Goal: Transaction & Acquisition: Purchase product/service

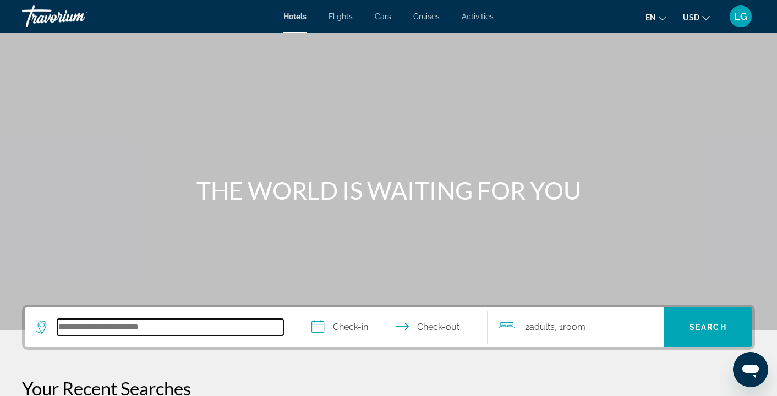
click at [122, 327] on input "Search hotel destination" at bounding box center [170, 327] width 226 height 16
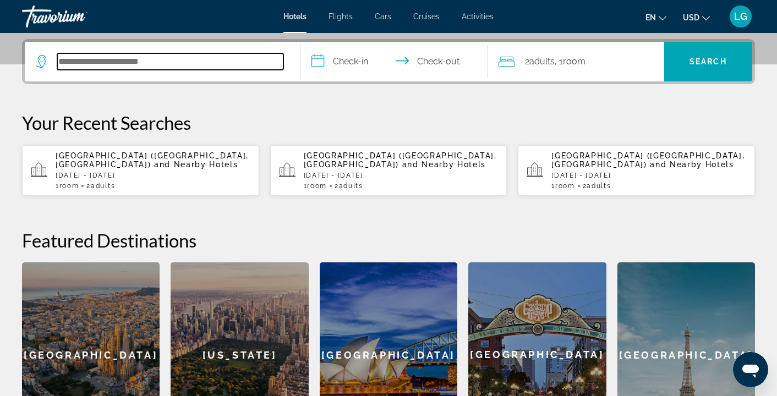
scroll to position [269, 0]
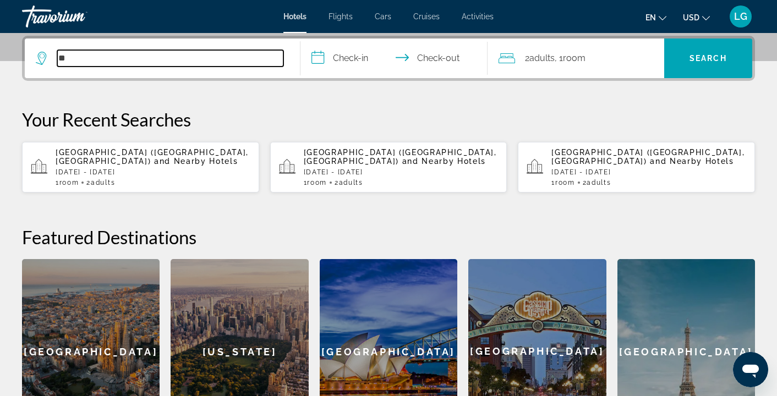
type input "*"
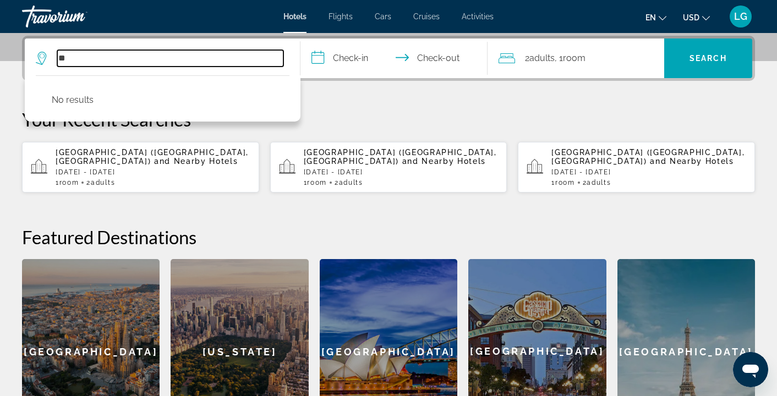
type input "*"
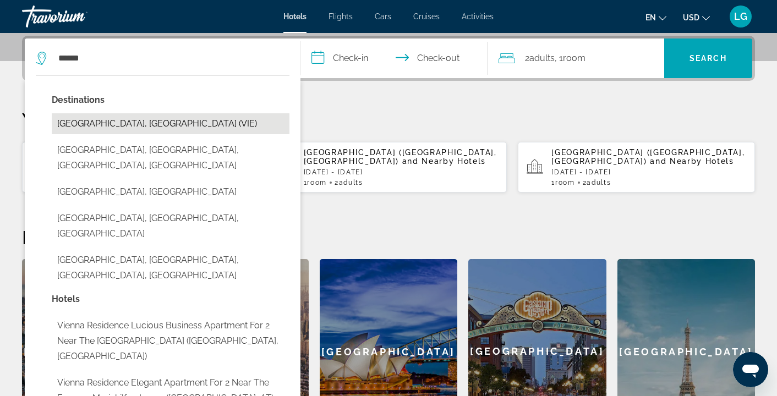
click at [141, 125] on button "[GEOGRAPHIC_DATA], [GEOGRAPHIC_DATA] (VIE)" at bounding box center [171, 123] width 238 height 21
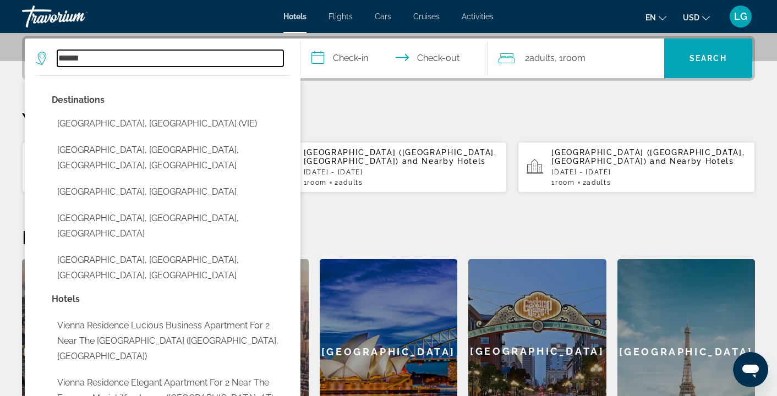
type input "**********"
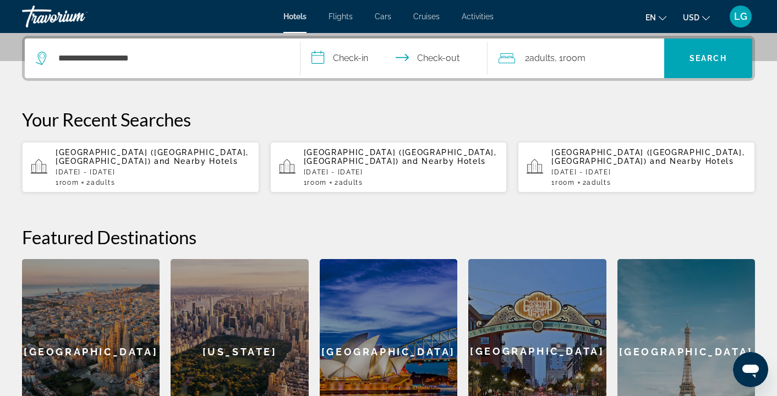
click at [316, 57] on input "**********" at bounding box center [396, 59] width 192 height 43
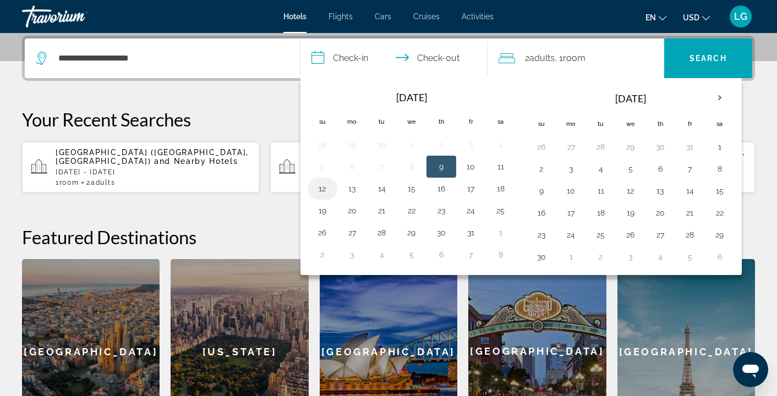
click at [320, 188] on button "12" at bounding box center [322, 188] width 18 height 15
click at [388, 192] on button "14" at bounding box center [382, 188] width 18 height 15
type input "**********"
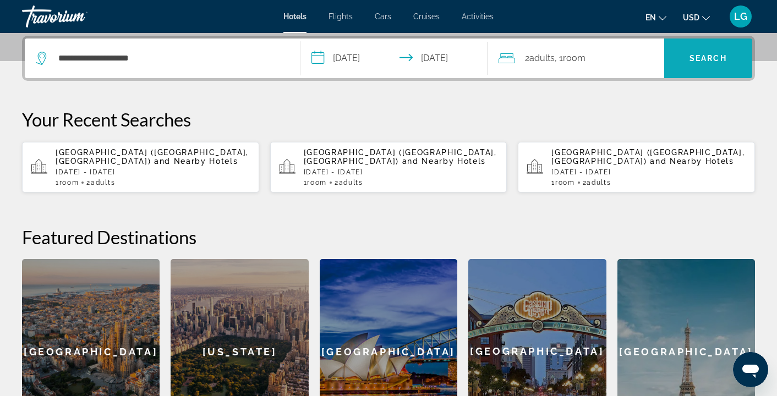
click at [701, 58] on span "Search" at bounding box center [707, 58] width 37 height 9
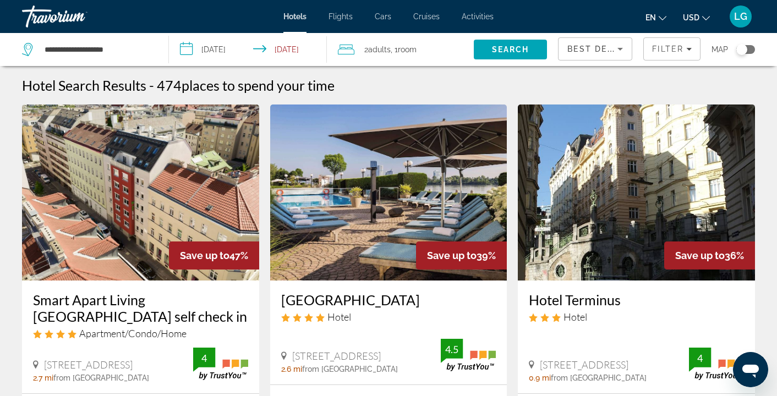
click at [704, 16] on icon "Change currency" at bounding box center [706, 18] width 8 height 8
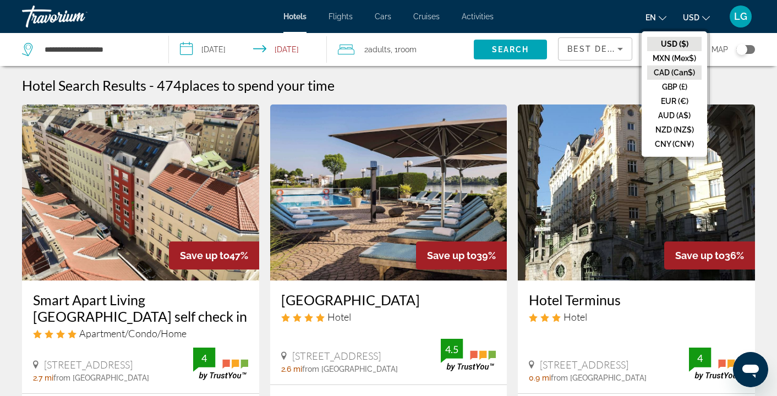
click at [651, 68] on button "CAD (Can$)" at bounding box center [674, 72] width 54 height 14
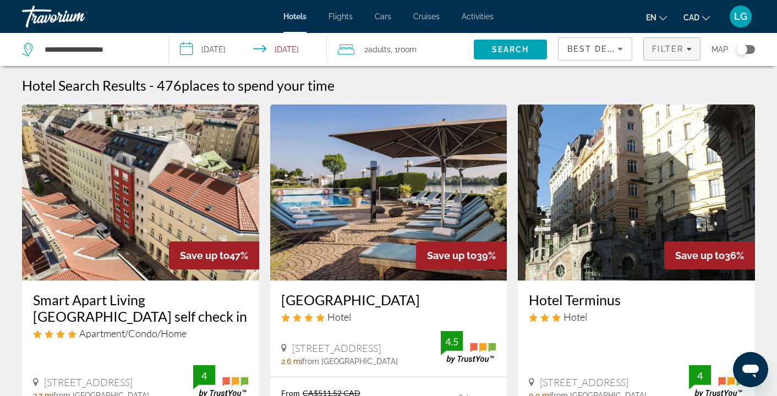
click at [689, 51] on icon "Filters" at bounding box center [688, 48] width 5 height 5
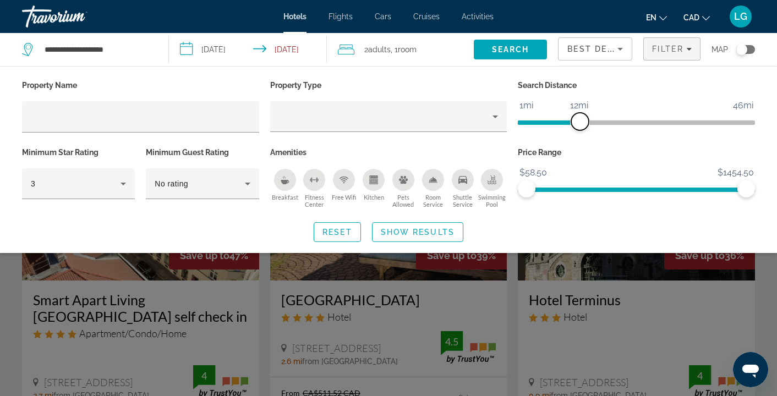
drag, startPoint x: 663, startPoint y: 119, endPoint x: 583, endPoint y: 100, distance: 82.0
click at [581, 119] on span "ngx-slider" at bounding box center [580, 122] width 18 height 18
click at [120, 183] on icon "Hotel Filters" at bounding box center [123, 183] width 13 height 13
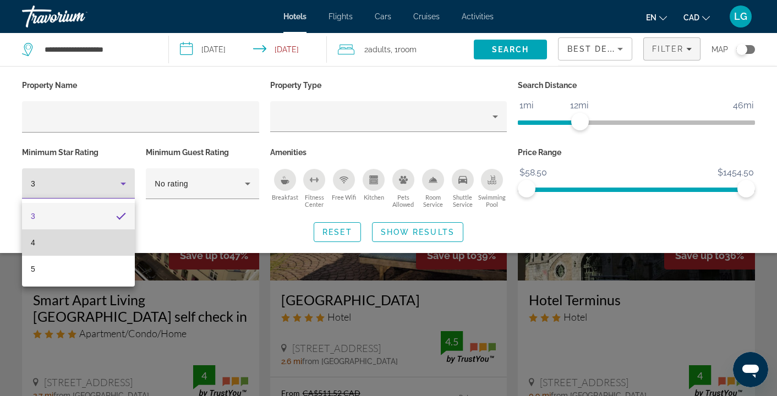
click at [102, 239] on mat-option "4" at bounding box center [78, 242] width 113 height 26
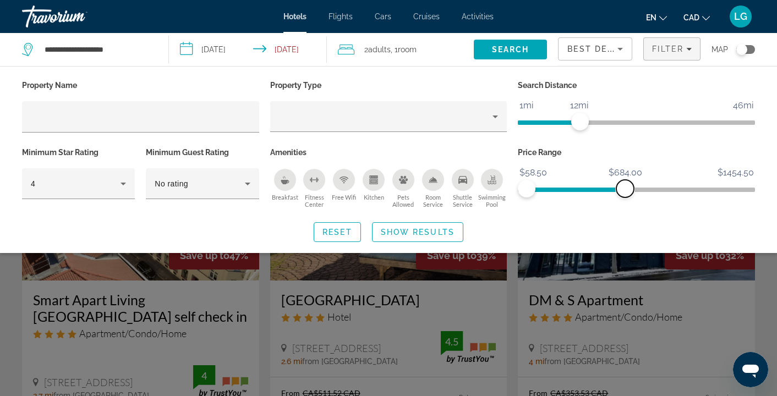
drag, startPoint x: 722, startPoint y: 194, endPoint x: 625, endPoint y: 205, distance: 97.4
click at [625, 205] on div "Price Range $58.50 $1454.50 $58.50 $684.00" at bounding box center [636, 178] width 248 height 67
click at [414, 233] on span "Show Results" at bounding box center [418, 232] width 74 height 9
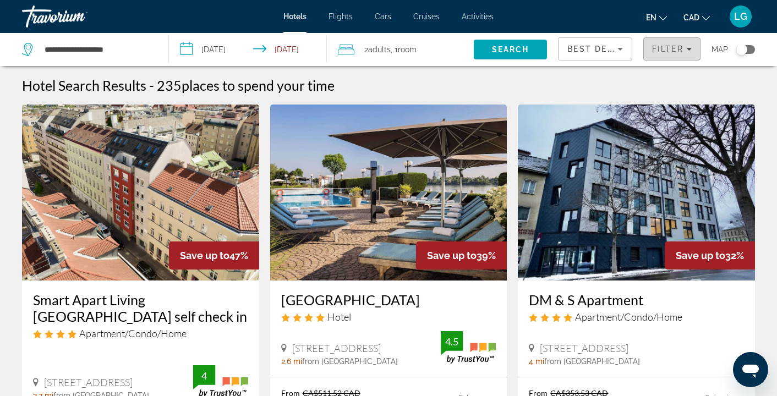
click at [686, 52] on div "Filter" at bounding box center [672, 49] width 40 height 9
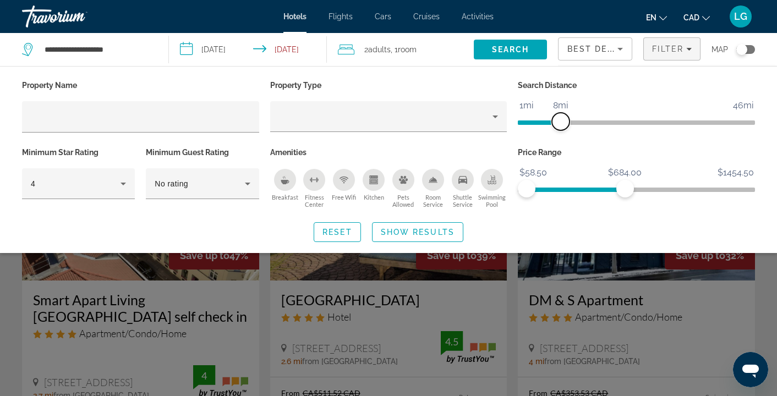
drag, startPoint x: 577, startPoint y: 124, endPoint x: 563, endPoint y: 125, distance: 14.9
click at [563, 125] on span "ngx-slider" at bounding box center [561, 122] width 18 height 18
drag, startPoint x: 562, startPoint y: 126, endPoint x: 549, endPoint y: 126, distance: 12.1
click at [549, 126] on span "ngx-slider" at bounding box center [551, 122] width 18 height 18
click at [450, 231] on span "Show Results" at bounding box center [418, 232] width 74 height 9
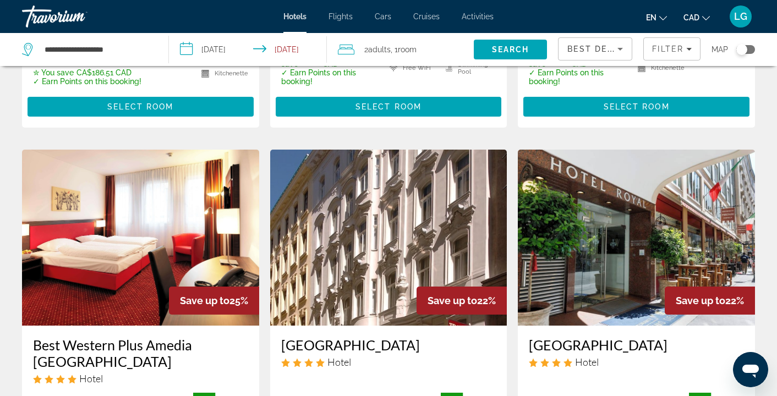
scroll to position [497, 0]
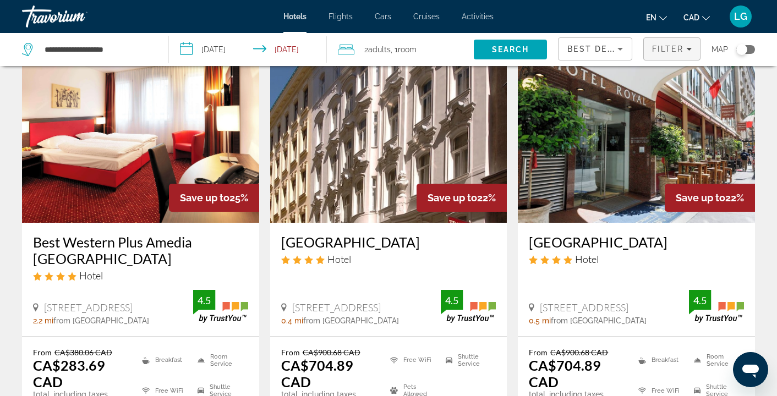
click at [689, 52] on div "Filter" at bounding box center [672, 49] width 40 height 9
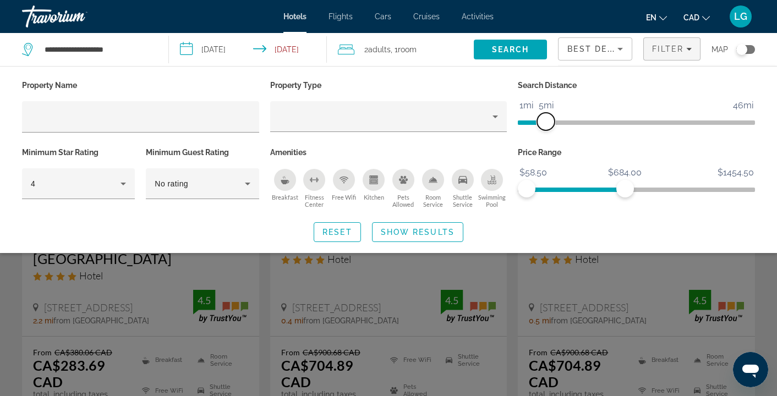
click at [546, 126] on span "ngx-slider" at bounding box center [546, 122] width 18 height 18
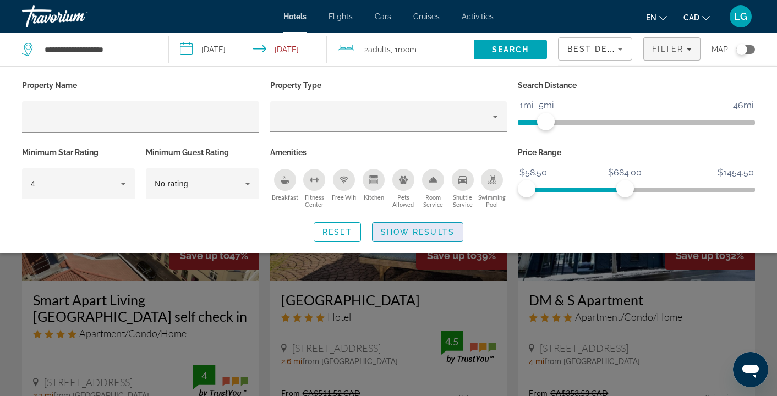
click at [436, 229] on span "Show Results" at bounding box center [418, 232] width 74 height 9
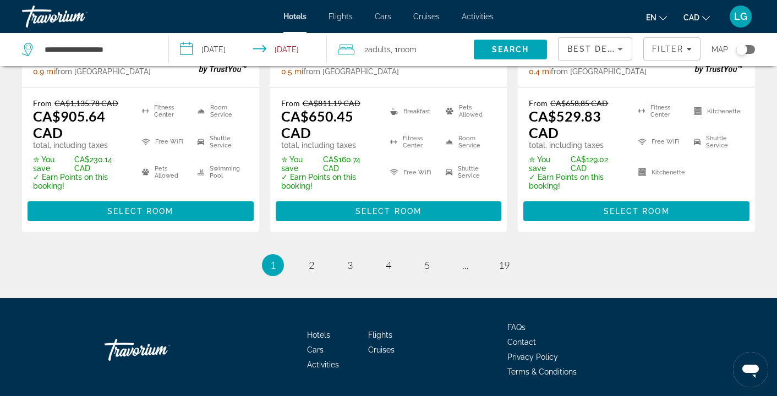
scroll to position [1651, 0]
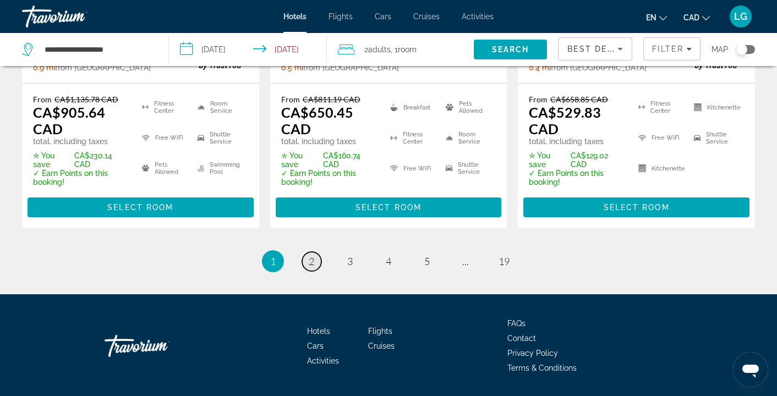
click at [312, 255] on span "2" at bounding box center [311, 261] width 5 height 12
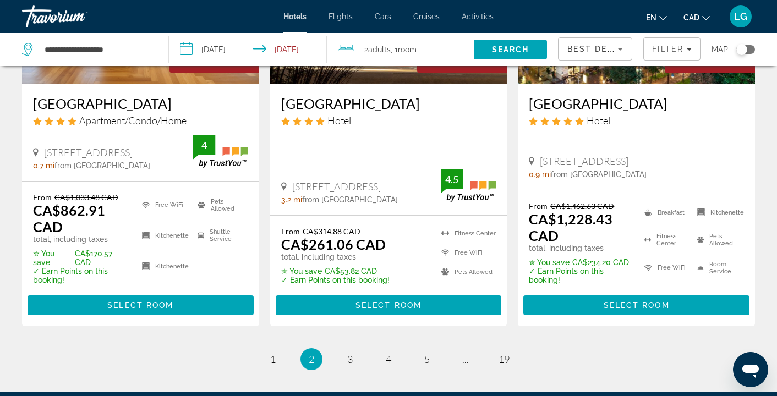
scroll to position [1529, 0]
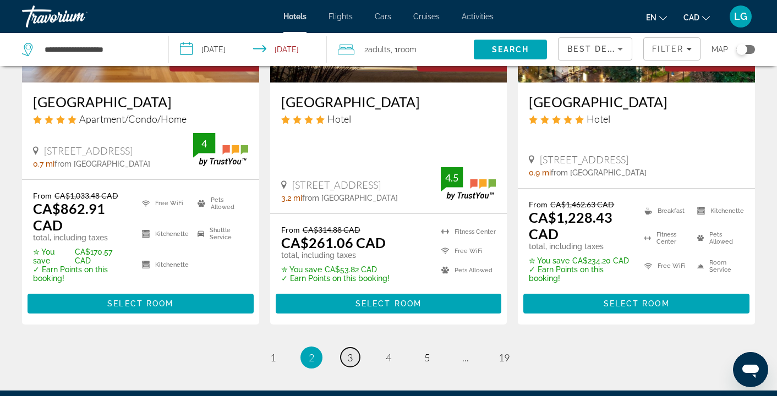
click at [351, 351] on span "3" at bounding box center [349, 357] width 5 height 12
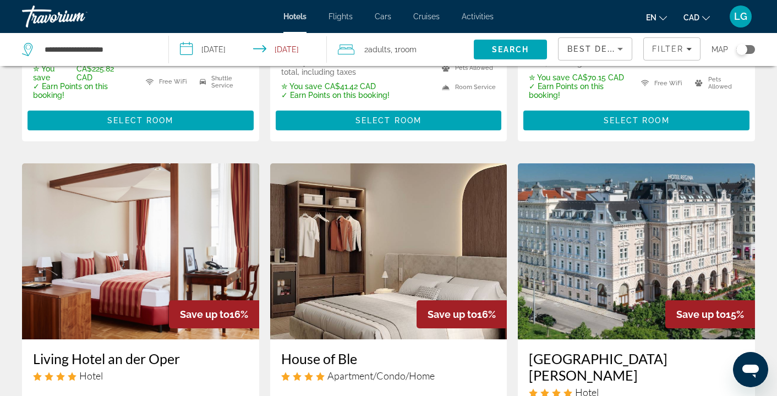
scroll to position [12, 0]
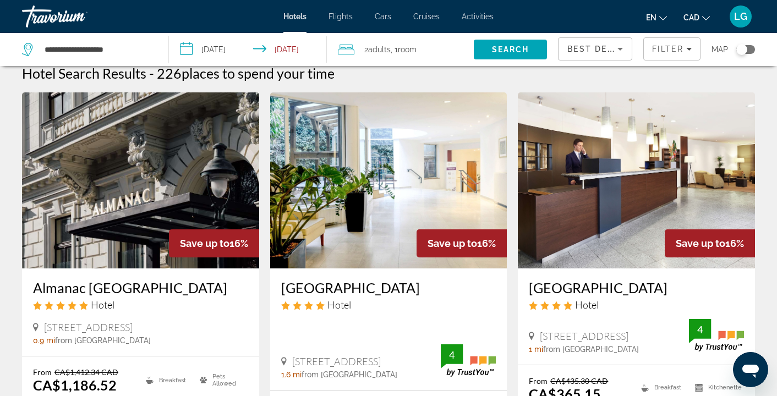
click at [296, 51] on input "**********" at bounding box center [250, 51] width 162 height 36
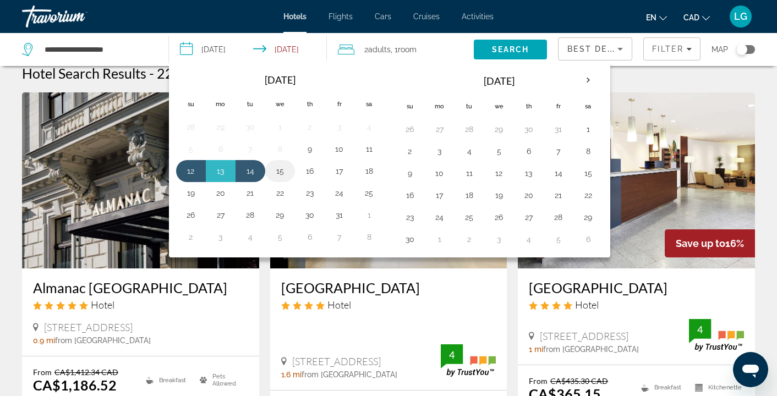
click at [280, 173] on button "15" at bounding box center [280, 170] width 18 height 15
click at [196, 171] on button "12" at bounding box center [191, 170] width 18 height 15
type input "**********"
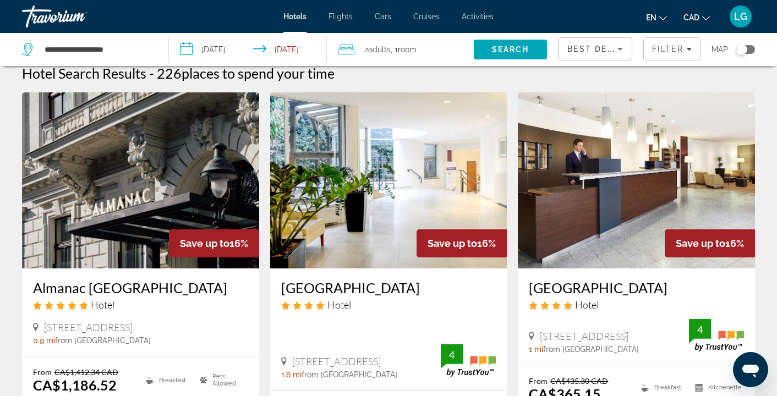
click at [293, 49] on input "**********" at bounding box center [250, 51] width 162 height 36
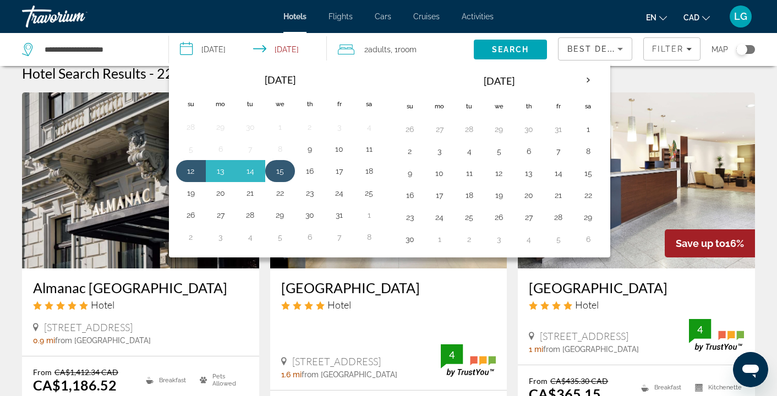
click at [280, 172] on button "15" at bounding box center [280, 170] width 18 height 15
click at [191, 169] on button "12" at bounding box center [191, 170] width 18 height 15
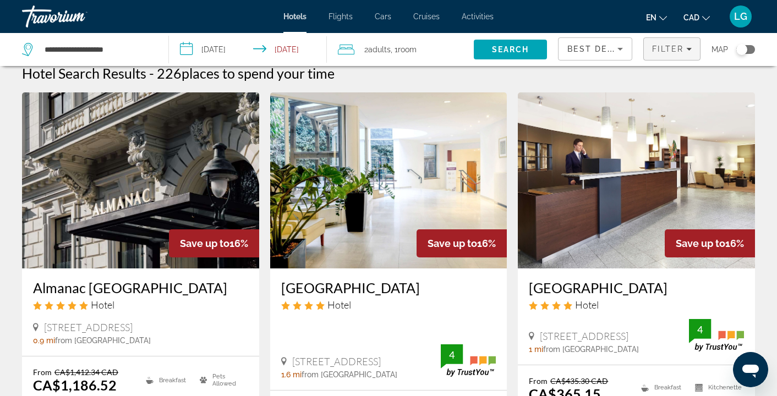
click at [686, 51] on icon "Filters" at bounding box center [688, 48] width 5 height 5
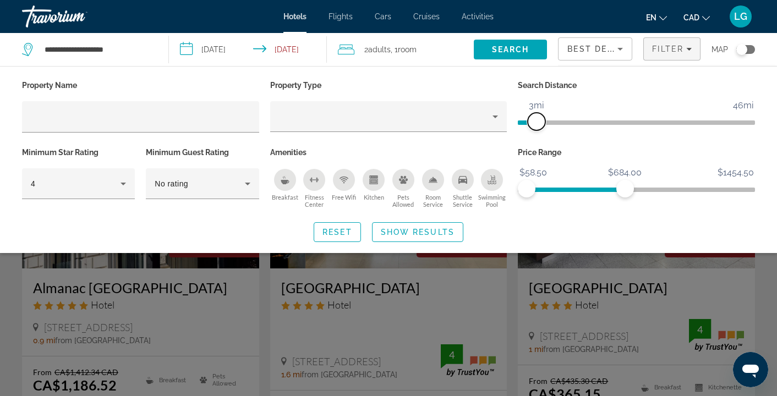
drag, startPoint x: 552, startPoint y: 126, endPoint x: 538, endPoint y: 126, distance: 13.8
click at [538, 126] on span "ngx-slider" at bounding box center [536, 122] width 18 height 18
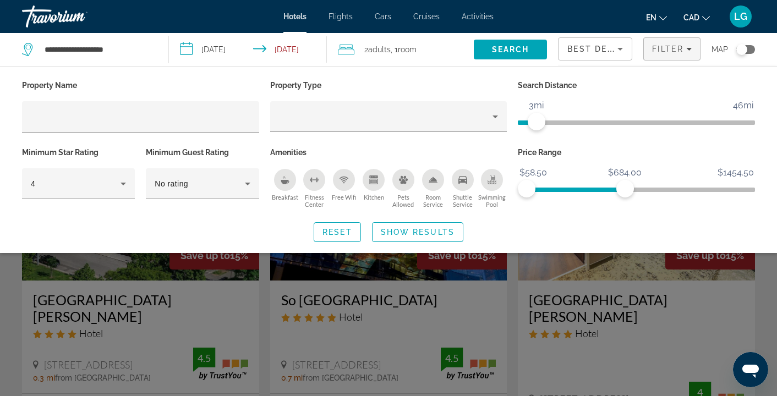
click at [415, 229] on span "Show Results" at bounding box center [418, 232] width 74 height 9
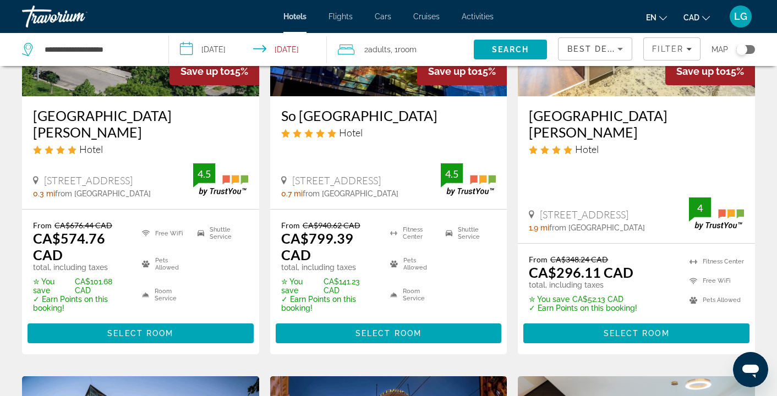
scroll to position [184, 0]
click at [134, 323] on button "Select Room" at bounding box center [140, 333] width 226 height 20
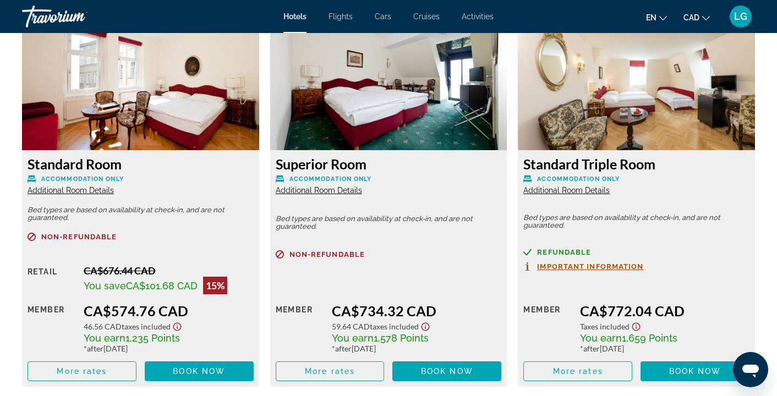
scroll to position [1600, 0]
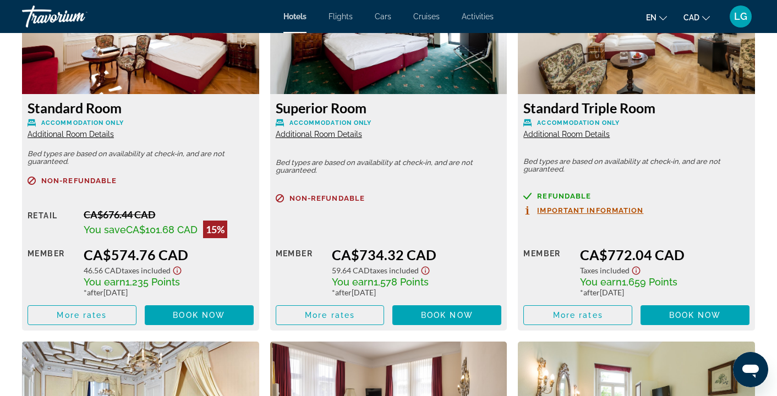
click at [339, 135] on span "Additional Room Details" at bounding box center [319, 134] width 86 height 9
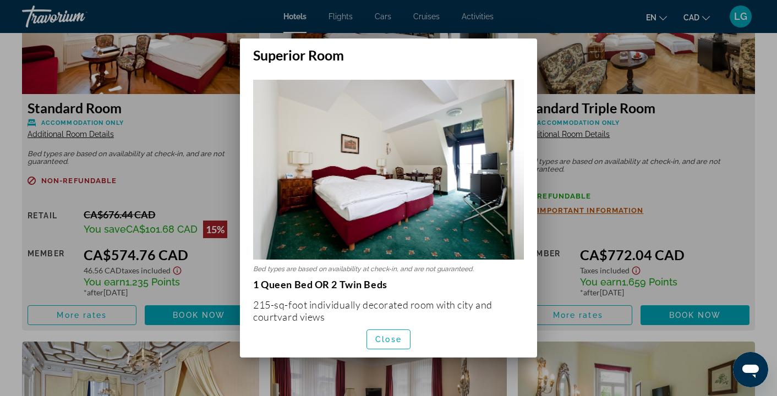
click at [504, 77] on div "Bed types are based on availability at check-in, and are not guaranteed. 1 Quee…" at bounding box center [388, 191] width 297 height 257
click at [597, 101] on div at bounding box center [388, 198] width 777 height 396
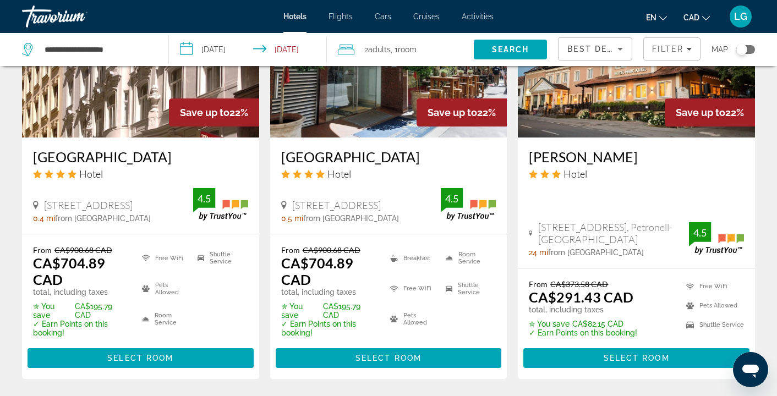
scroll to position [1655, 0]
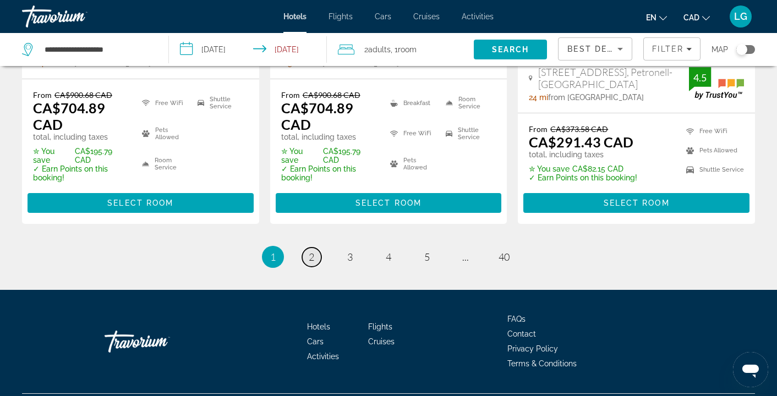
click at [313, 251] on span "2" at bounding box center [311, 257] width 5 height 12
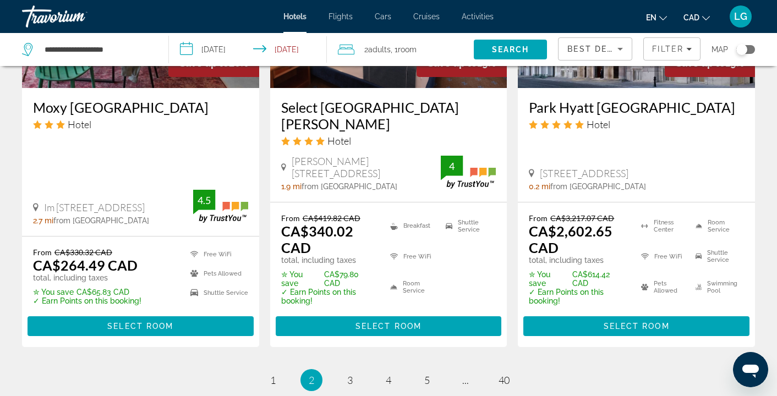
scroll to position [1579, 0]
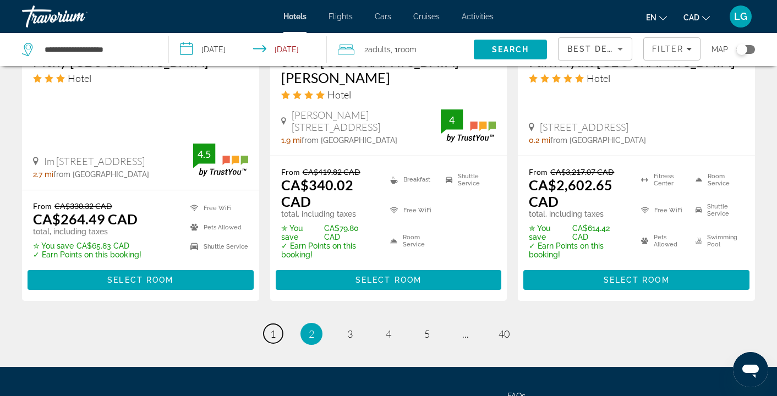
click at [272, 328] on span "1" at bounding box center [272, 334] width 5 height 12
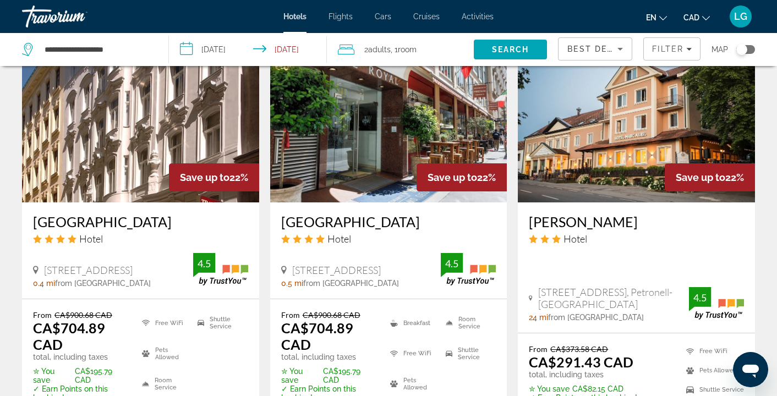
scroll to position [1655, 0]
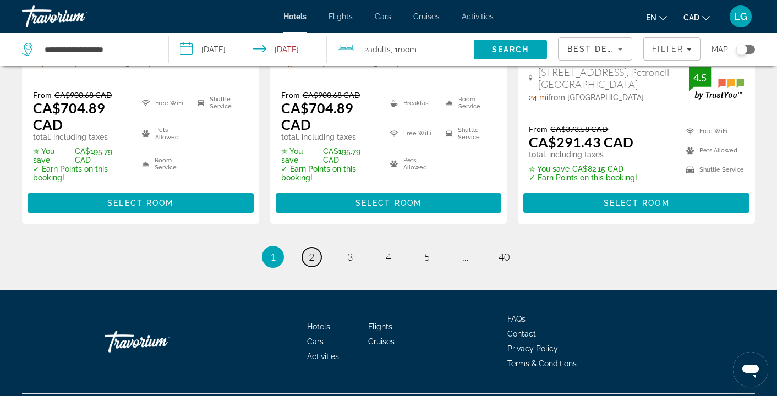
click at [309, 251] on span "2" at bounding box center [311, 257] width 5 height 12
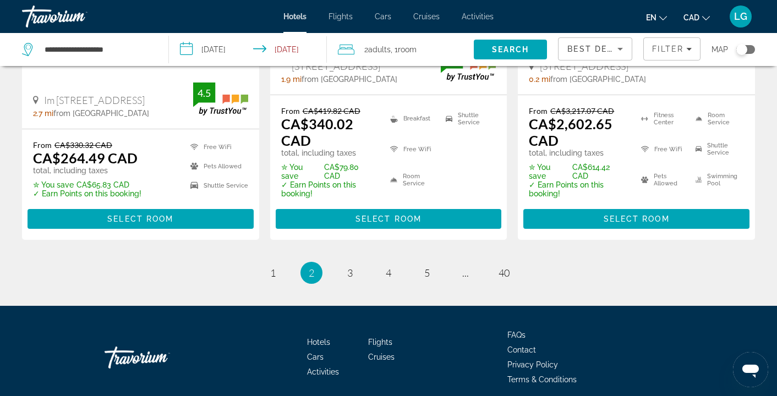
scroll to position [1642, 0]
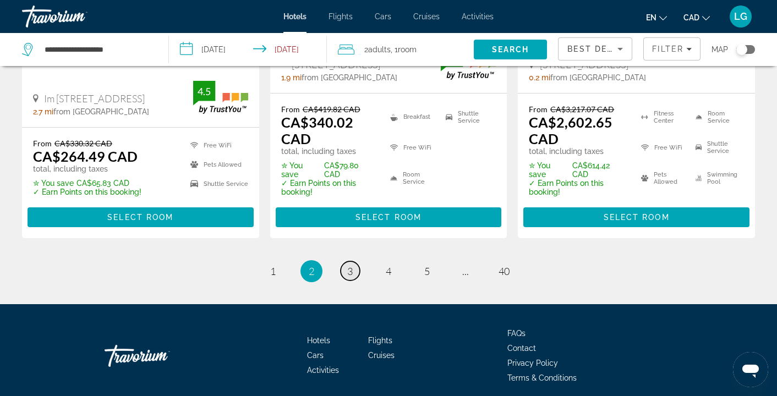
click at [348, 265] on span "3" at bounding box center [349, 271] width 5 height 12
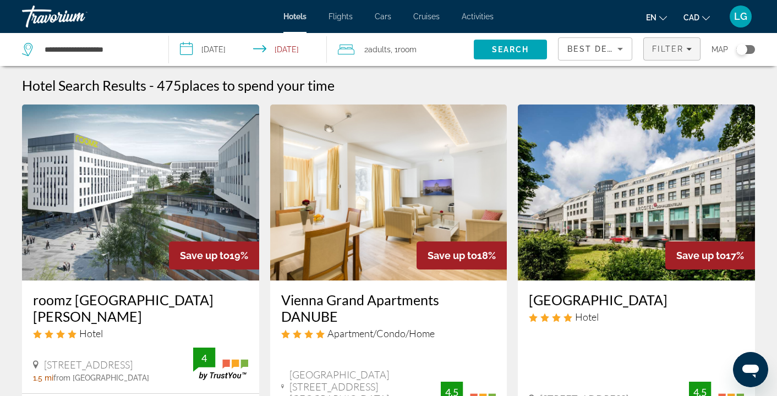
click at [690, 51] on icon "Filters" at bounding box center [688, 48] width 5 height 5
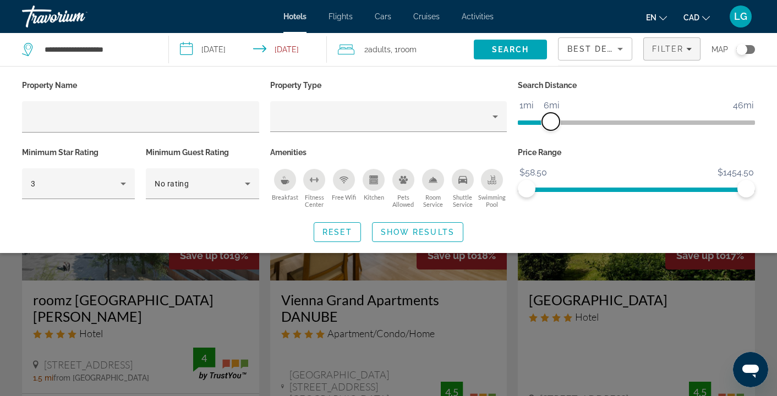
drag, startPoint x: 663, startPoint y: 119, endPoint x: 553, endPoint y: 133, distance: 110.3
click at [553, 133] on div "Search Distance 1mi 46mi 6mi" at bounding box center [636, 111] width 248 height 67
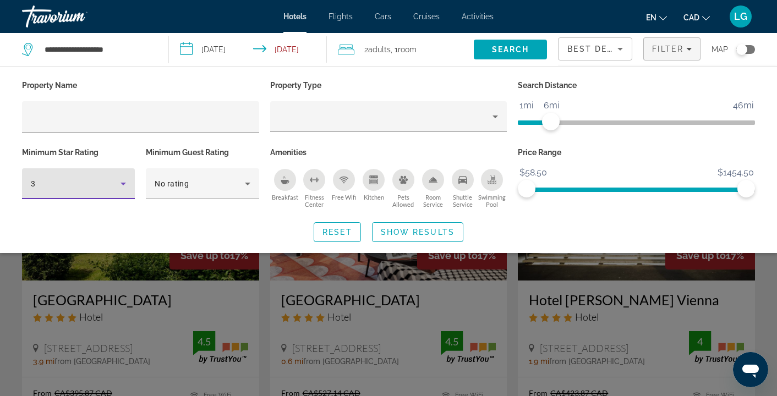
click at [118, 184] on icon "Hotel Filters" at bounding box center [123, 183] width 13 height 13
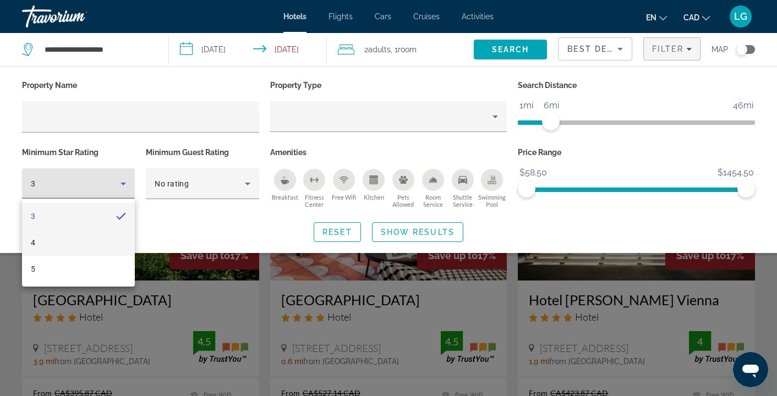
click at [90, 238] on mat-option "4" at bounding box center [78, 242] width 113 height 26
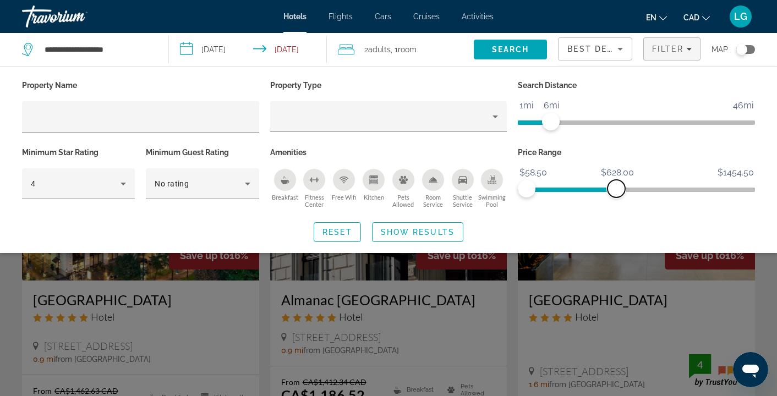
drag, startPoint x: 736, startPoint y: 186, endPoint x: 616, endPoint y: 192, distance: 120.1
click at [616, 192] on span "ngx-slider-max" at bounding box center [616, 189] width 18 height 18
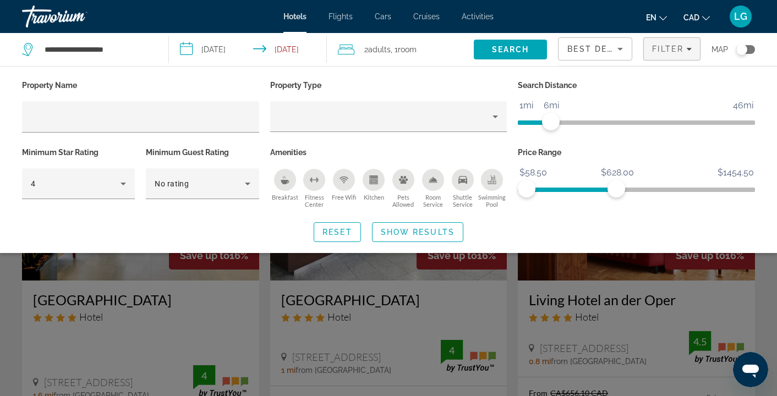
click at [400, 229] on span "Show Results" at bounding box center [418, 232] width 74 height 9
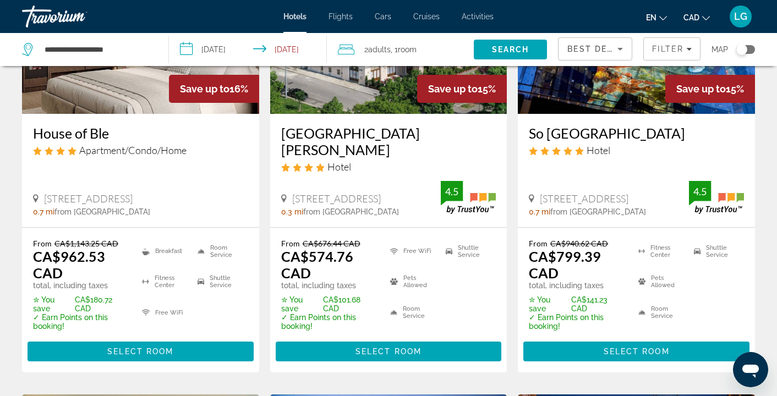
scroll to position [629, 0]
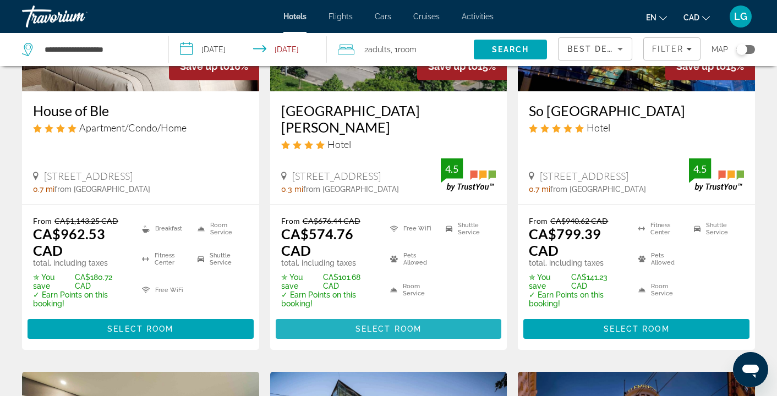
click at [376, 324] on span "Select Room" at bounding box center [388, 328] width 66 height 9
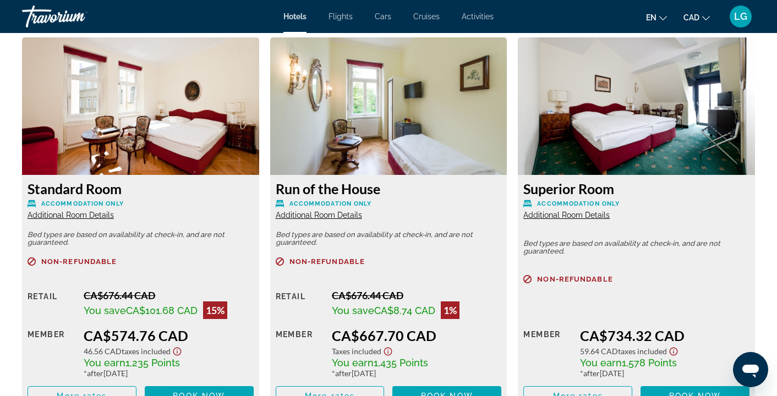
scroll to position [1664, 0]
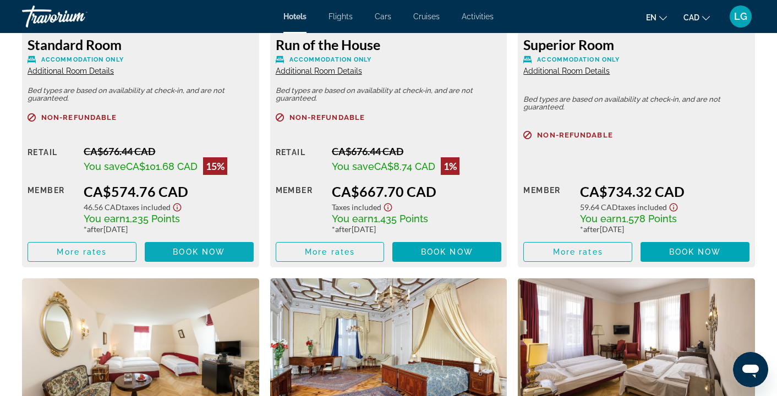
click at [185, 250] on span "Book now" at bounding box center [199, 251] width 52 height 9
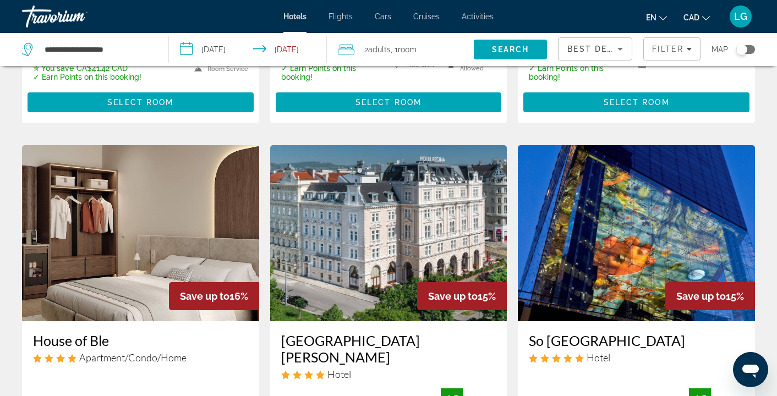
scroll to position [114, 0]
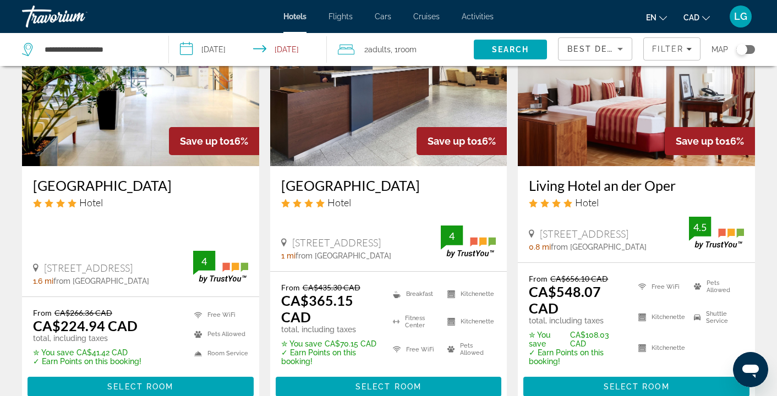
click at [305, 51] on input "**********" at bounding box center [250, 51] width 162 height 36
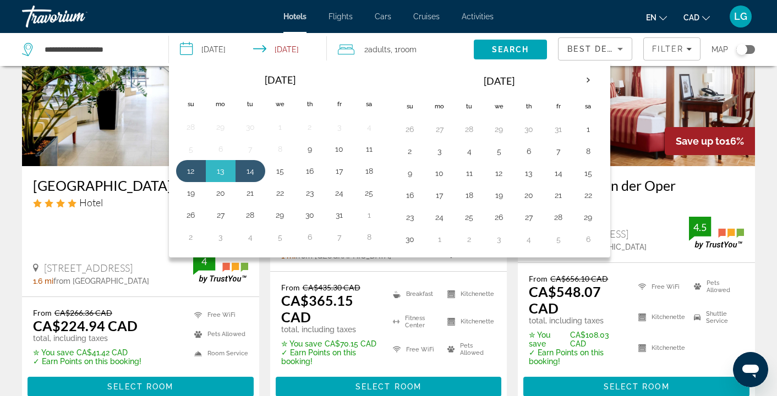
click at [510, 341] on app-hotels-search-item "Save up to 16% Nh Wien City Hotel Mariahilfer Strasse 32 34, Vienna 1 mi from V…" at bounding box center [389, 198] width 248 height 417
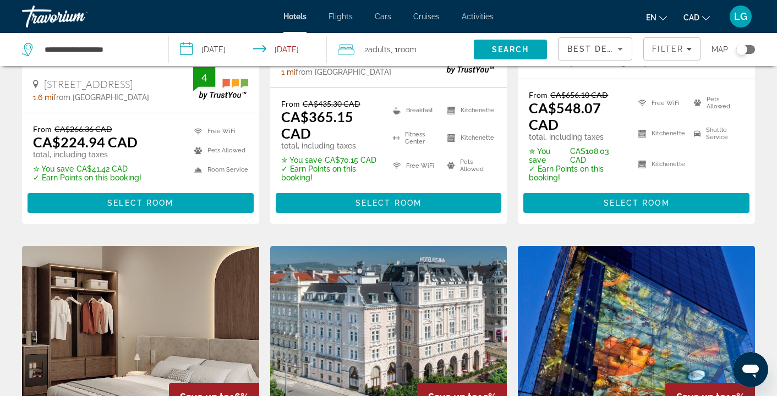
scroll to position [420, 0]
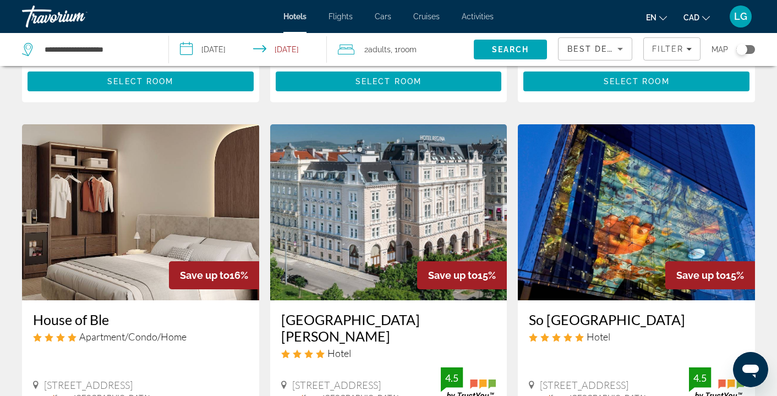
click at [383, 227] on img "Main content" at bounding box center [388, 212] width 237 height 176
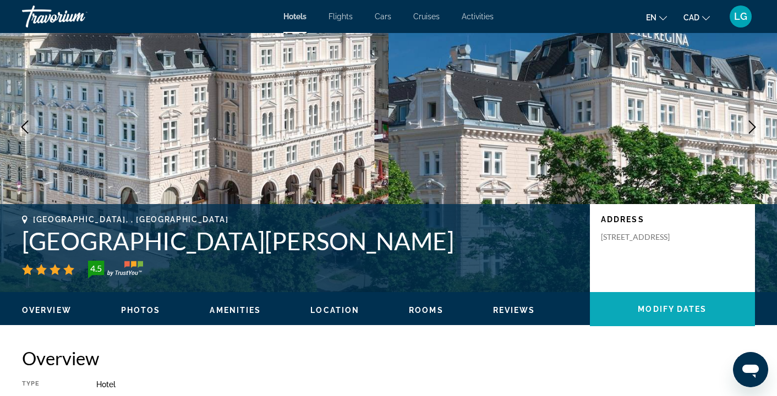
click at [665, 296] on span "Main content" at bounding box center [672, 309] width 165 height 26
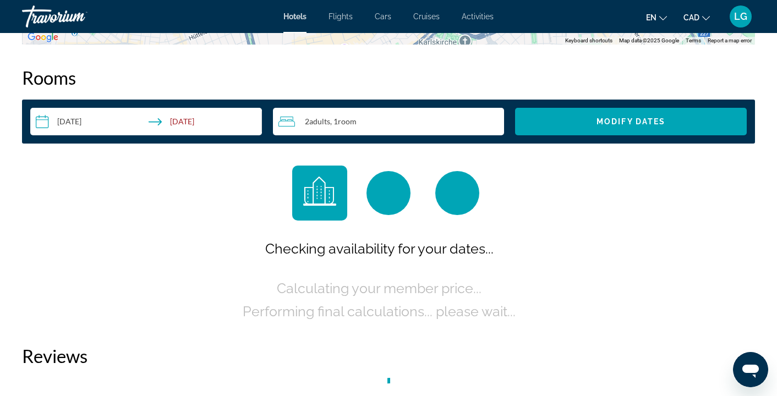
scroll to position [1392, 0]
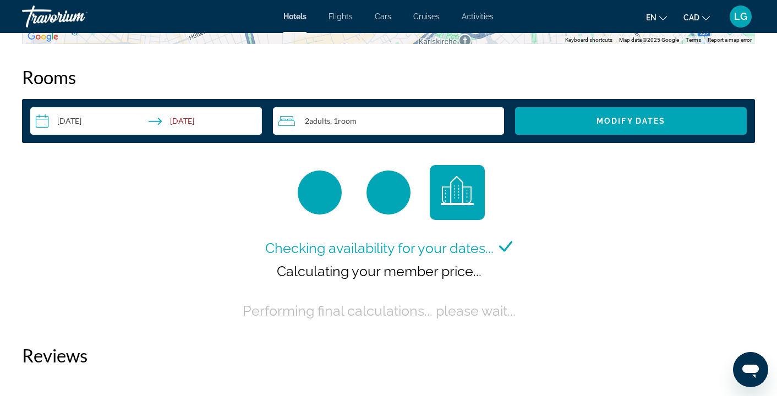
click at [200, 117] on input "**********" at bounding box center [148, 122] width 236 height 31
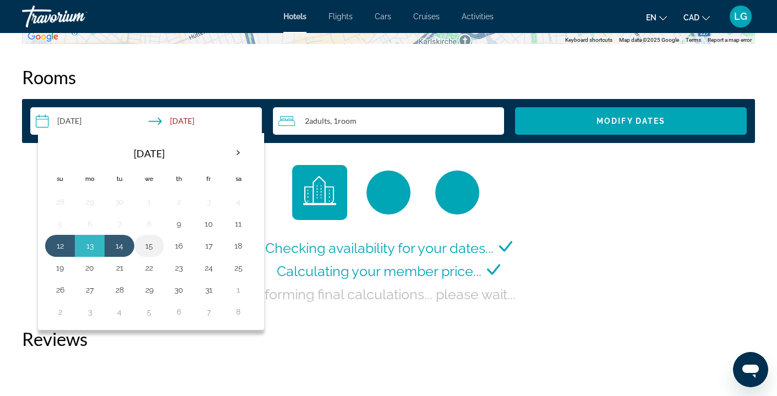
click at [145, 244] on button "15" at bounding box center [149, 245] width 18 height 15
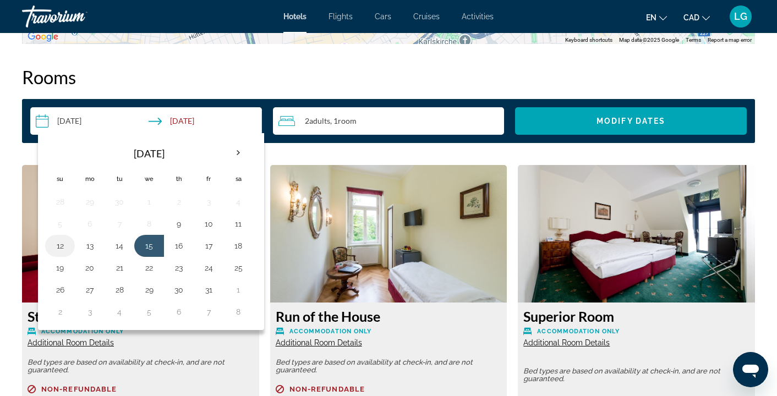
click at [59, 244] on button "12" at bounding box center [60, 245] width 18 height 15
type input "**********"
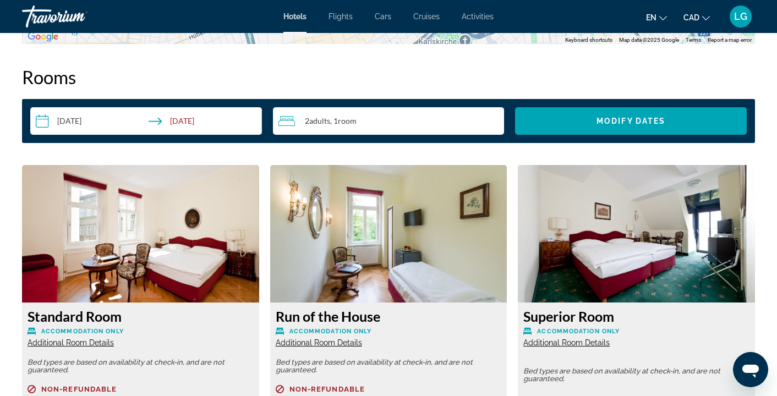
click at [179, 112] on input "**********" at bounding box center [148, 122] width 236 height 31
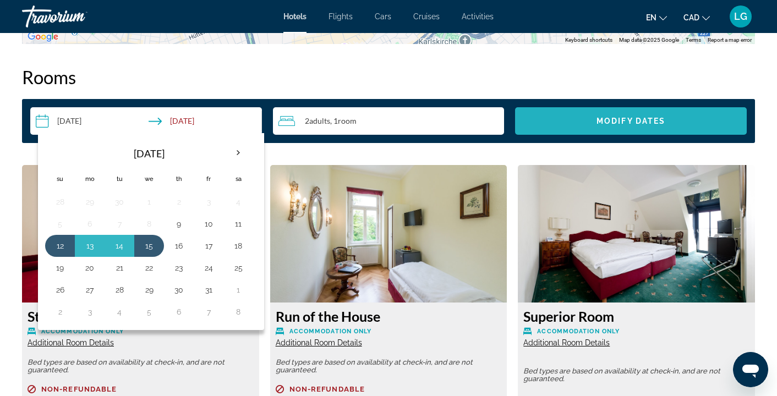
click at [639, 120] on span "Modify Dates" at bounding box center [630, 121] width 69 height 9
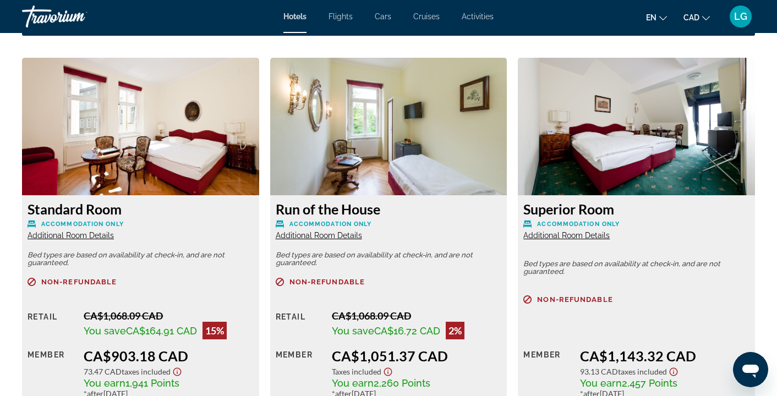
scroll to position [1534, 0]
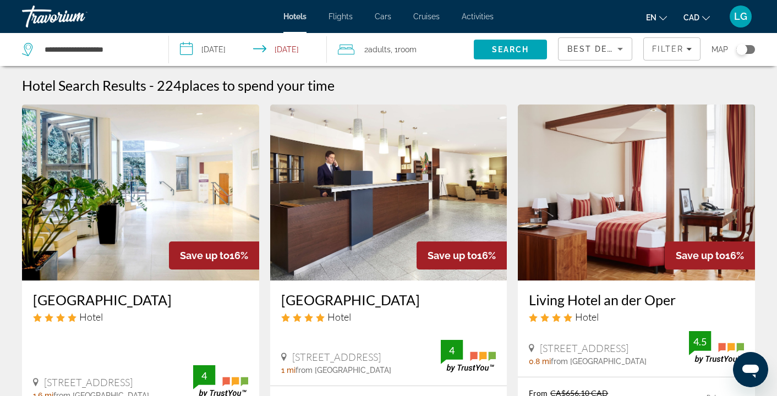
click at [384, 199] on img "Main content" at bounding box center [388, 192] width 237 height 176
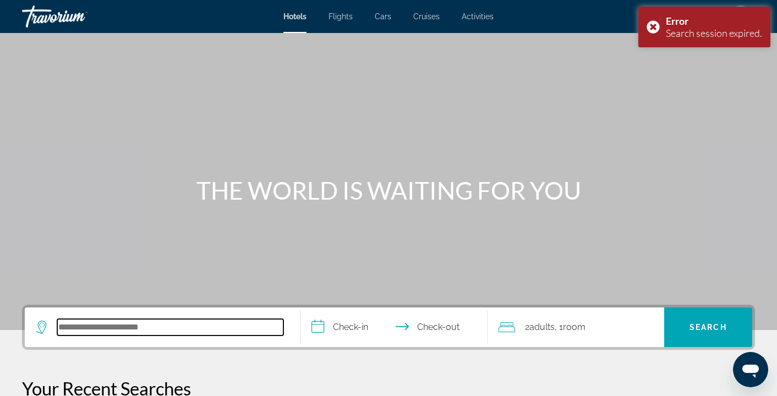
click at [176, 321] on input "Search hotel destination" at bounding box center [170, 327] width 226 height 16
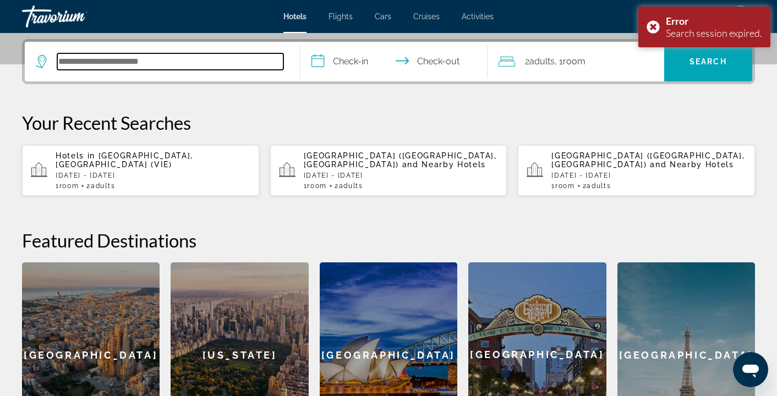
scroll to position [269, 0]
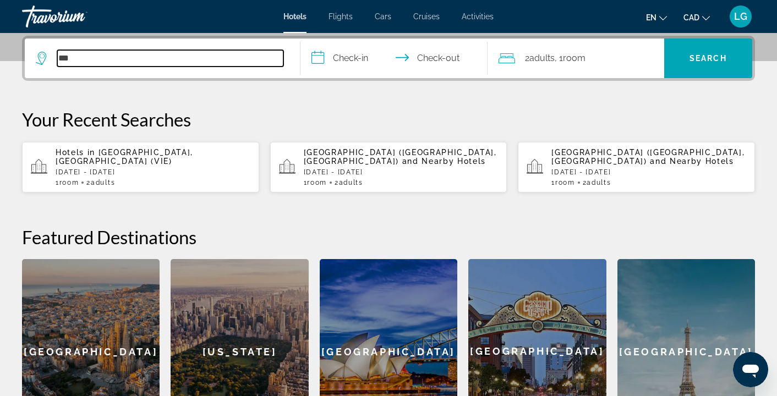
type input "***"
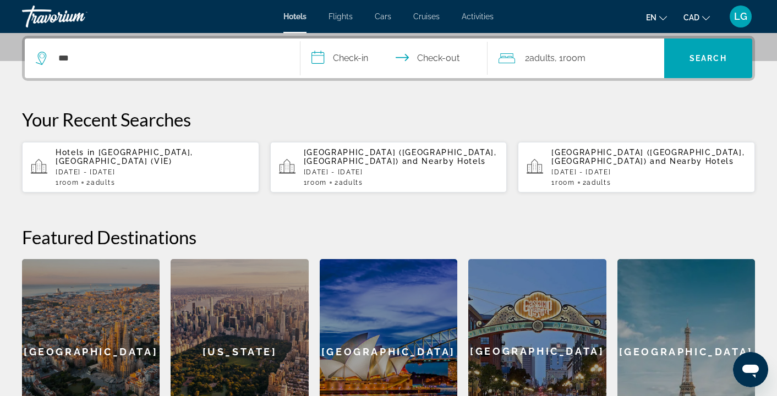
click at [132, 148] on app-hotels-recent-search "Hotels in Vienna, Austria (VIE) Sun, 12 Oct - Tue, 14 Oct 1 Room rooms 2 Adult …" at bounding box center [140, 167] width 237 height 51
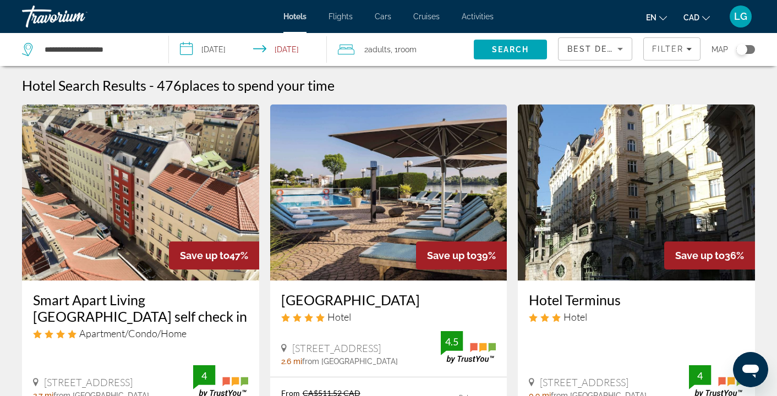
click at [296, 52] on input "**********" at bounding box center [250, 51] width 162 height 36
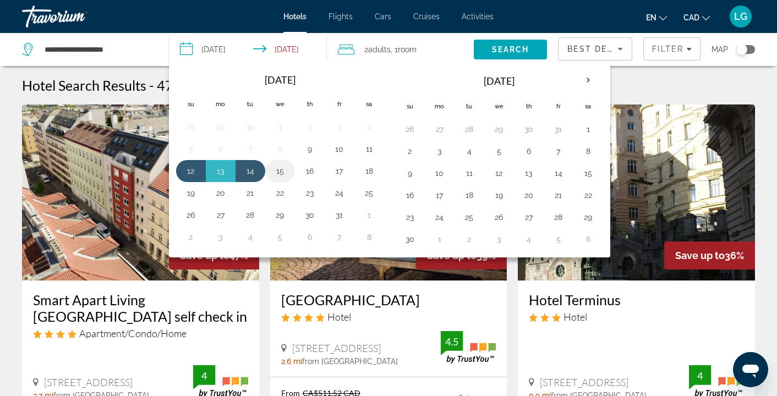
click at [279, 172] on button "15" at bounding box center [280, 170] width 18 height 15
click at [214, 46] on input "**********" at bounding box center [250, 51] width 162 height 36
click at [190, 170] on button "12" at bounding box center [191, 170] width 18 height 15
type input "**********"
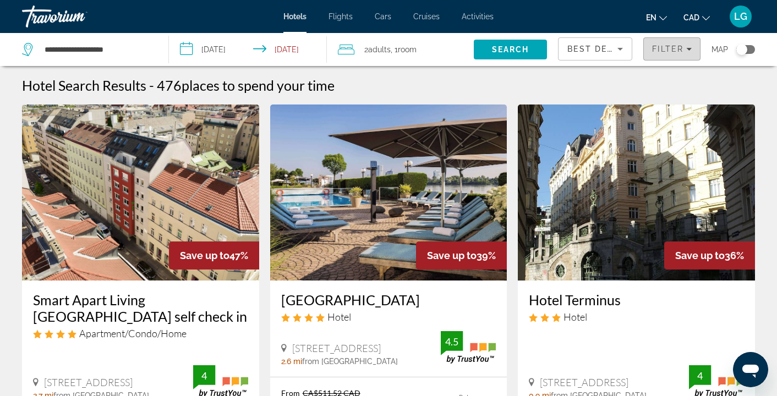
click at [690, 51] on icon "Filters" at bounding box center [688, 48] width 5 height 5
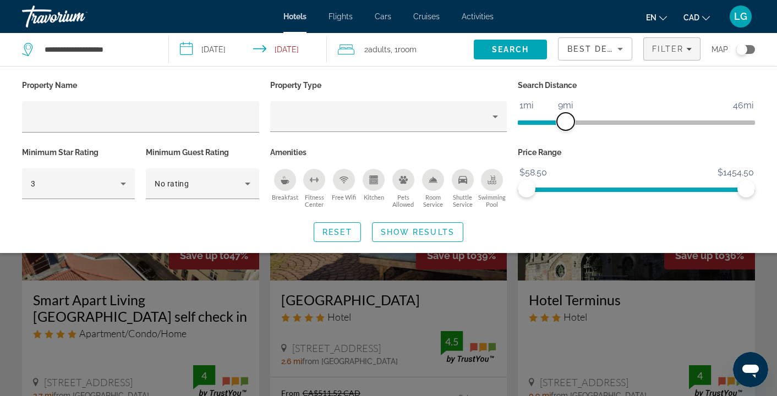
drag, startPoint x: 661, startPoint y: 120, endPoint x: 566, endPoint y: 139, distance: 96.5
click at [566, 139] on div "Search Distance 1mi 46mi 9mi" at bounding box center [636, 111] width 248 height 67
click at [123, 184] on icon "Hotel Filters" at bounding box center [123, 183] width 13 height 13
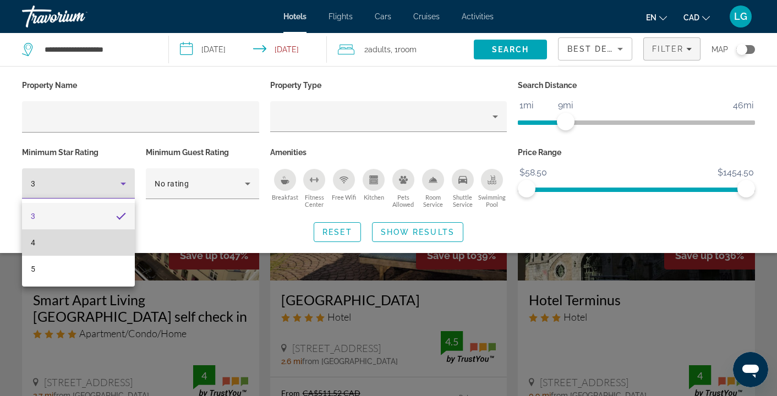
click at [110, 239] on mat-option "4" at bounding box center [78, 242] width 113 height 26
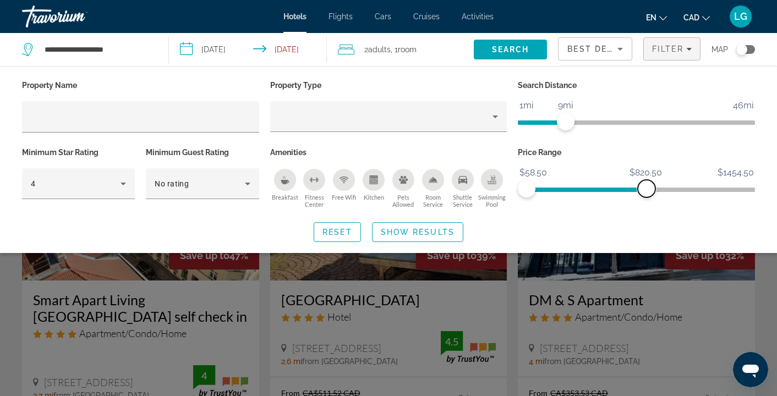
drag, startPoint x: 741, startPoint y: 186, endPoint x: 647, endPoint y: 183, distance: 94.7
click at [646, 188] on span "ngx-slider-max" at bounding box center [646, 189] width 18 height 18
click at [432, 228] on span "Show Results" at bounding box center [418, 232] width 74 height 9
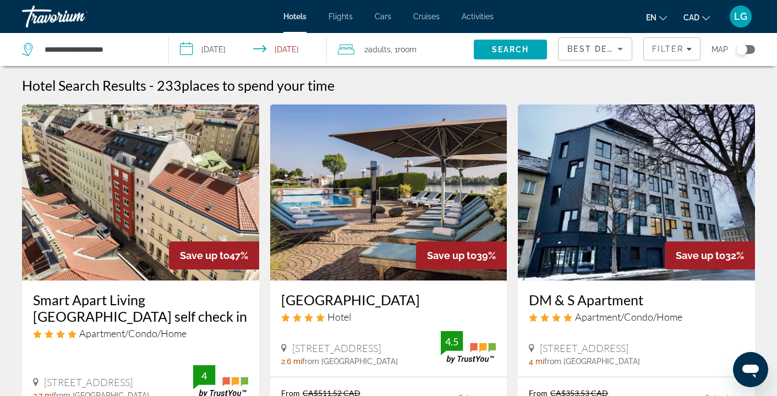
drag, startPoint x: 503, startPoint y: 46, endPoint x: 497, endPoint y: 45, distance: 6.7
click at [503, 46] on span "Search" at bounding box center [510, 49] width 37 height 9
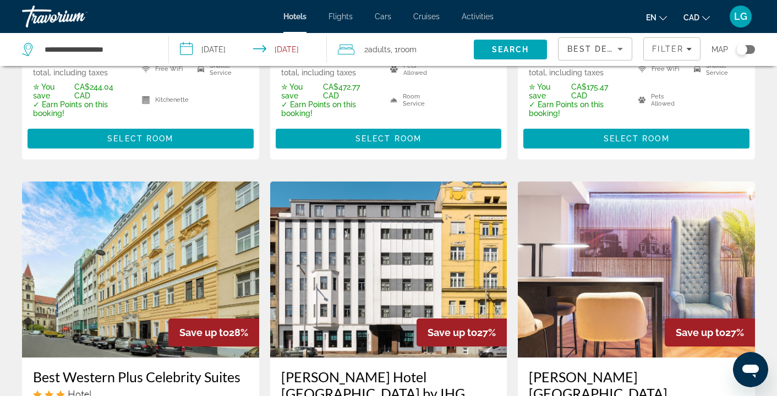
scroll to position [710, 0]
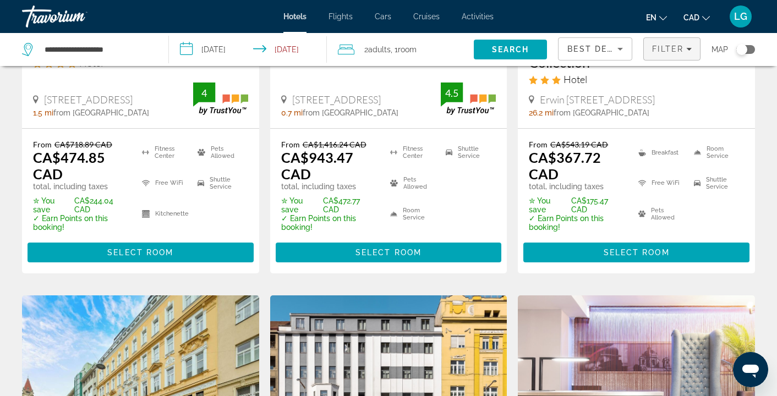
click at [683, 56] on span "Filters" at bounding box center [671, 49] width 56 height 26
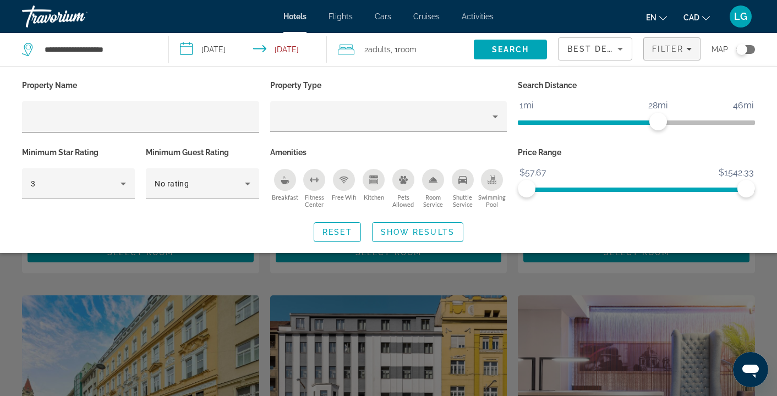
drag, startPoint x: 653, startPoint y: 119, endPoint x: 587, endPoint y: 133, distance: 67.5
click at [548, 125] on span "ngx-slider" at bounding box center [588, 121] width 140 height 18
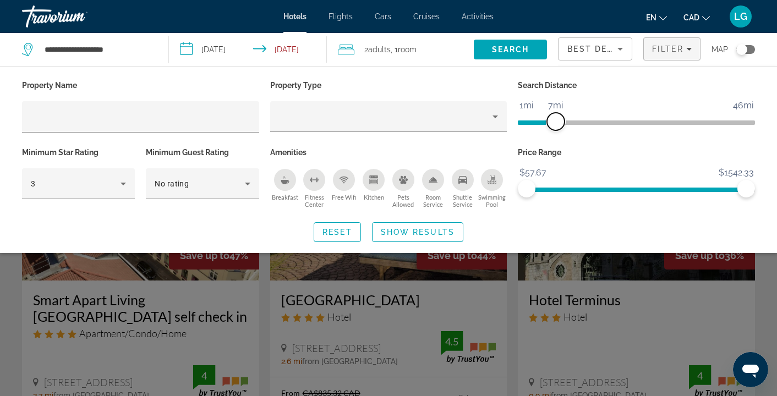
drag, startPoint x: 653, startPoint y: 123, endPoint x: 555, endPoint y: 120, distance: 97.9
click at [554, 124] on span "ngx-slider" at bounding box center [556, 122] width 18 height 18
drag, startPoint x: 437, startPoint y: 233, endPoint x: 438, endPoint y: 227, distance: 5.5
click at [437, 232] on span "Show Results" at bounding box center [418, 232] width 74 height 9
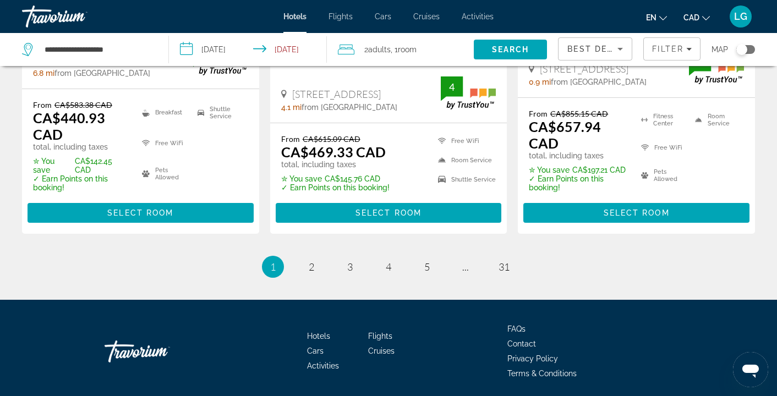
scroll to position [1647, 0]
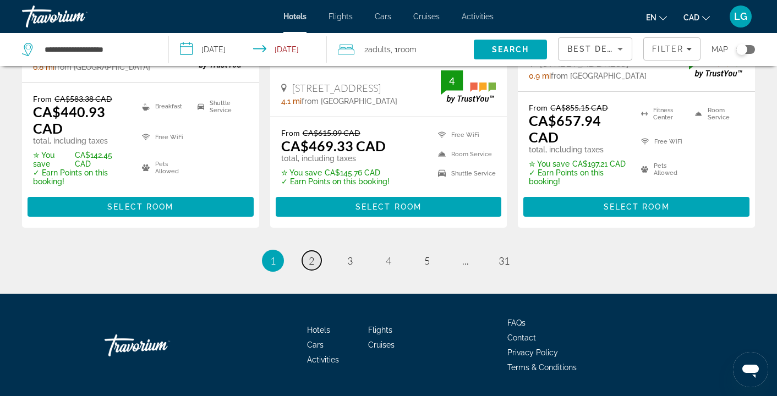
click at [310, 255] on span "2" at bounding box center [311, 261] width 5 height 12
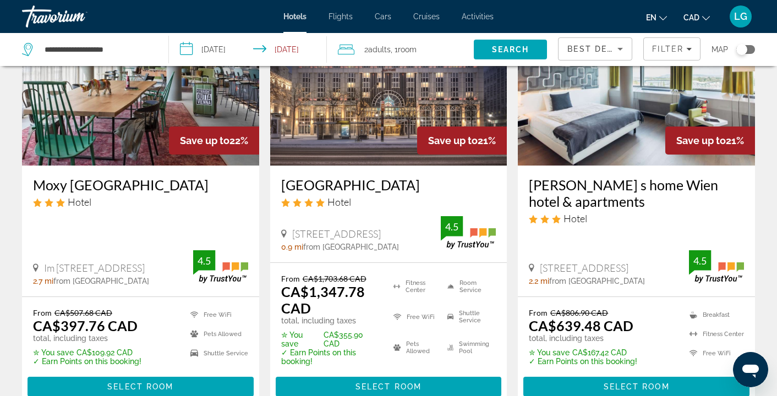
scroll to position [915, 0]
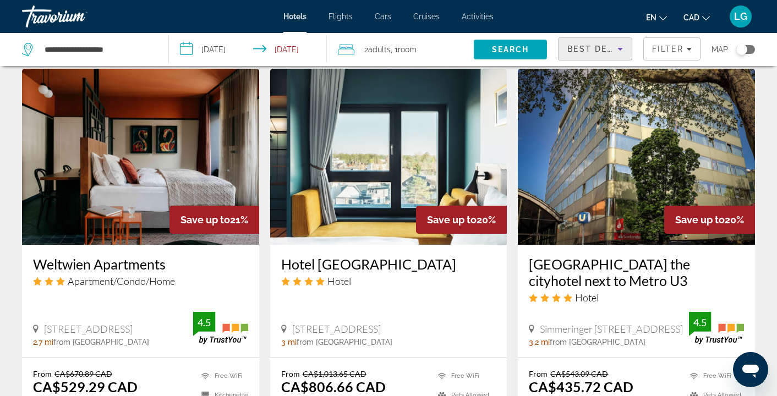
click at [610, 51] on span "Best Deals" at bounding box center [595, 49] width 57 height 9
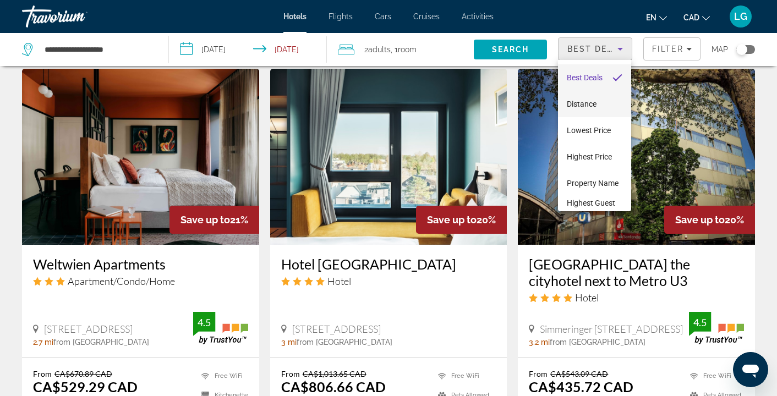
click at [598, 103] on mat-option "Distance" at bounding box center [594, 104] width 73 height 26
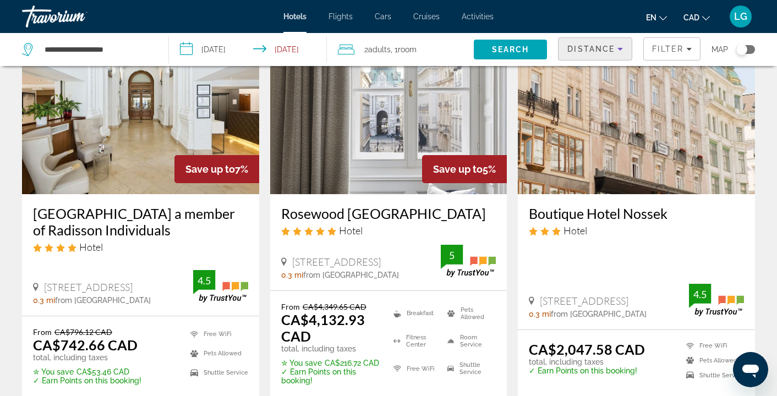
scroll to position [89, 0]
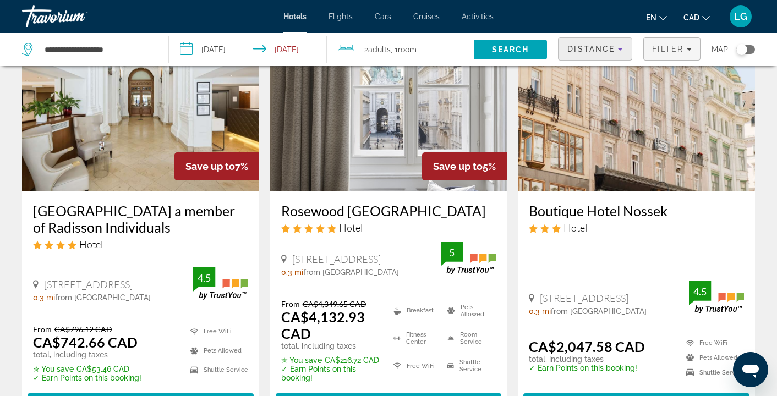
click at [665, 57] on span "Filters" at bounding box center [671, 49] width 56 height 26
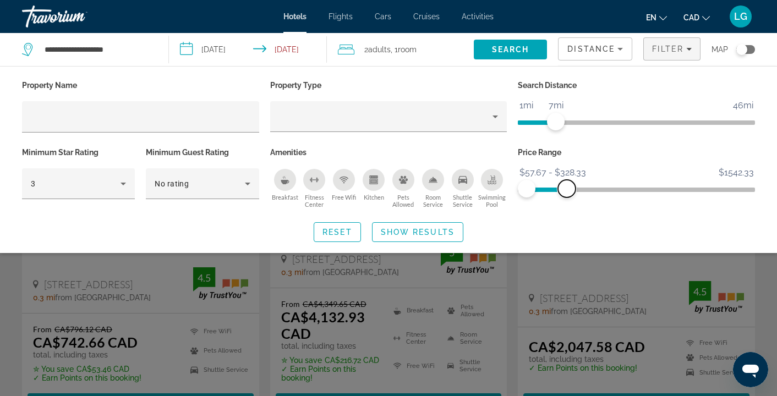
drag, startPoint x: 746, startPoint y: 192, endPoint x: 566, endPoint y: 192, distance: 179.8
click at [566, 192] on span "ngx-slider-max" at bounding box center [567, 189] width 18 height 18
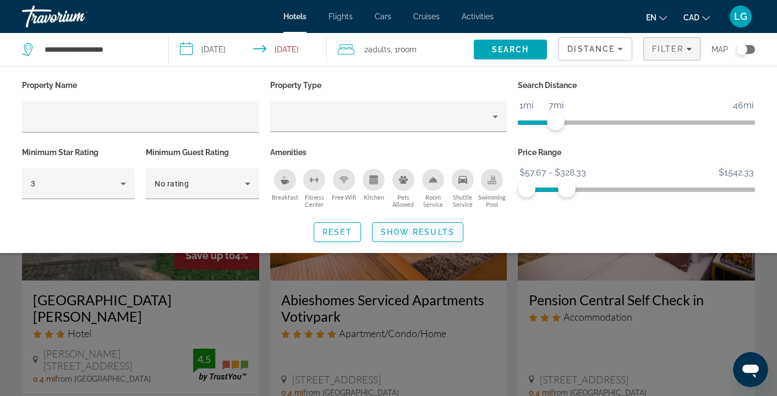
click at [423, 231] on span "Show Results" at bounding box center [418, 232] width 74 height 9
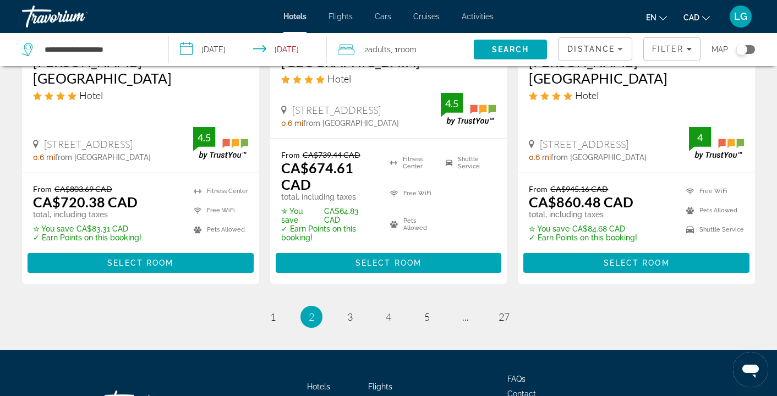
scroll to position [1534, 0]
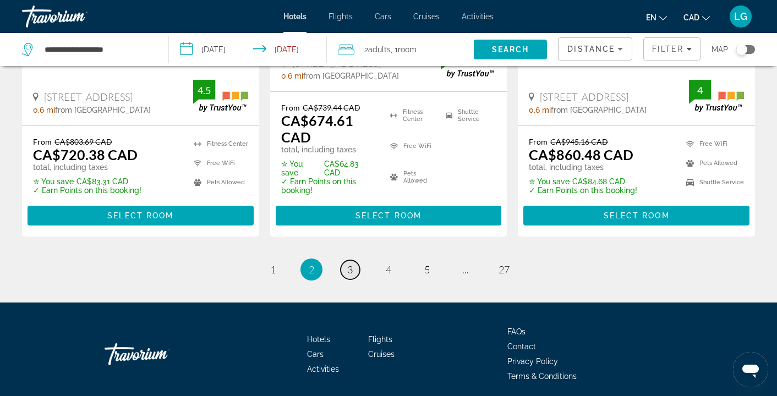
click at [349, 260] on link "page 3" at bounding box center [349, 269] width 19 height 19
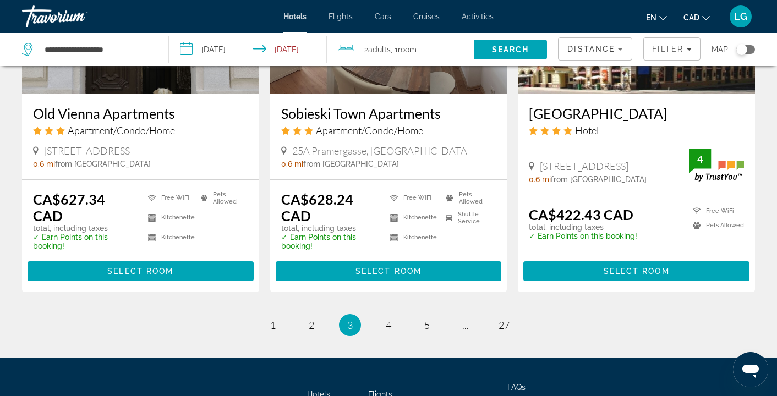
scroll to position [1494, 0]
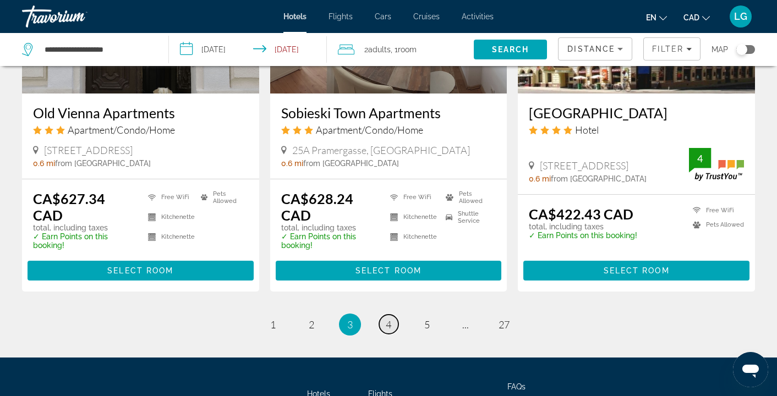
click at [386, 319] on span "4" at bounding box center [388, 324] width 5 height 12
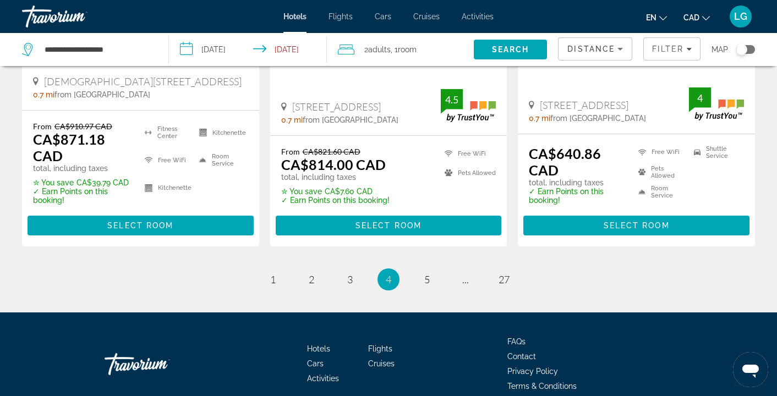
scroll to position [1599, 0]
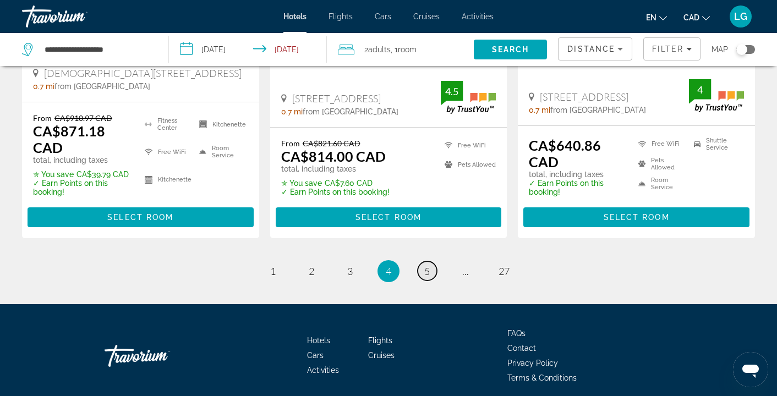
click at [423, 261] on link "page 5" at bounding box center [426, 270] width 19 height 19
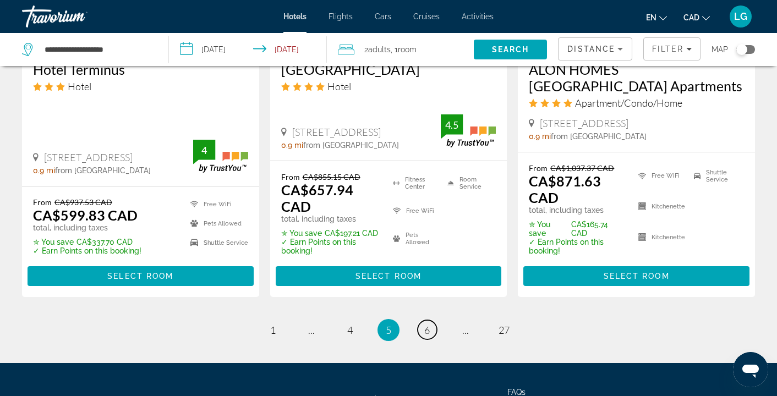
scroll to position [1558, 0]
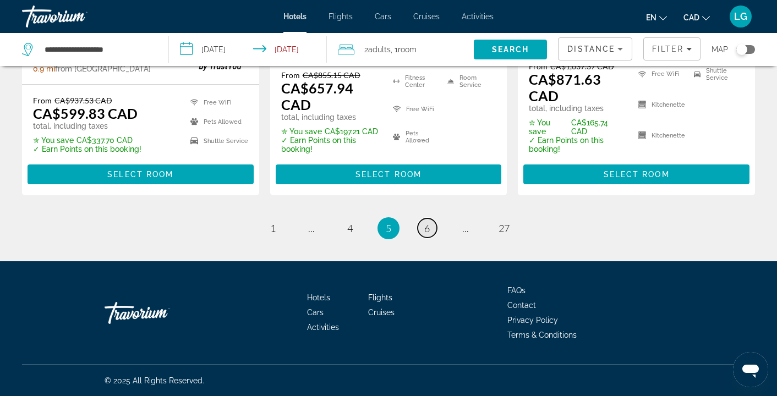
click at [427, 233] on span "6" at bounding box center [426, 228] width 5 height 12
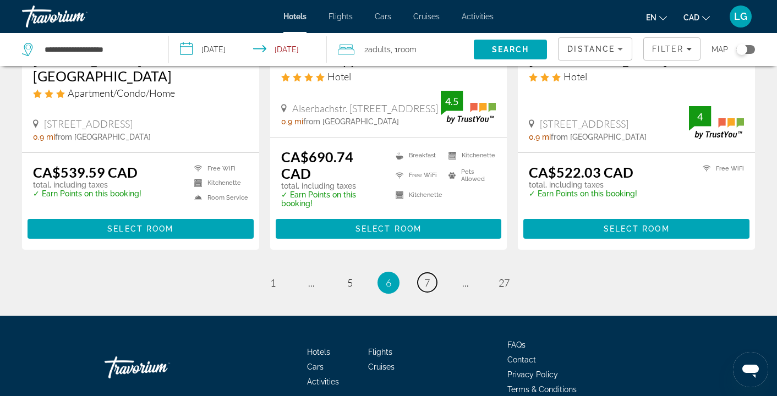
scroll to position [1543, 0]
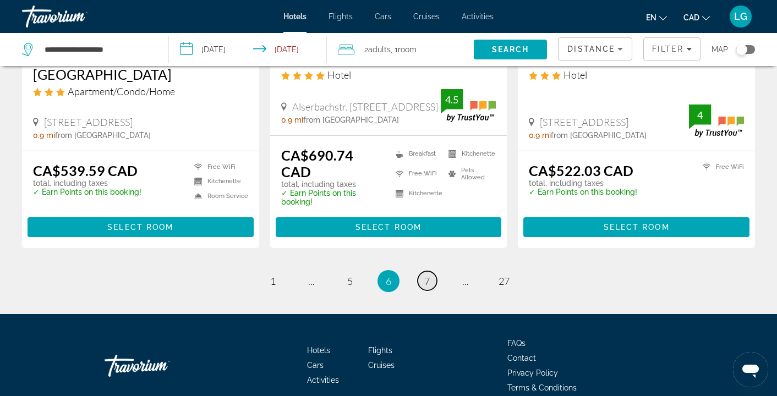
click at [425, 275] on span "7" at bounding box center [426, 281] width 5 height 12
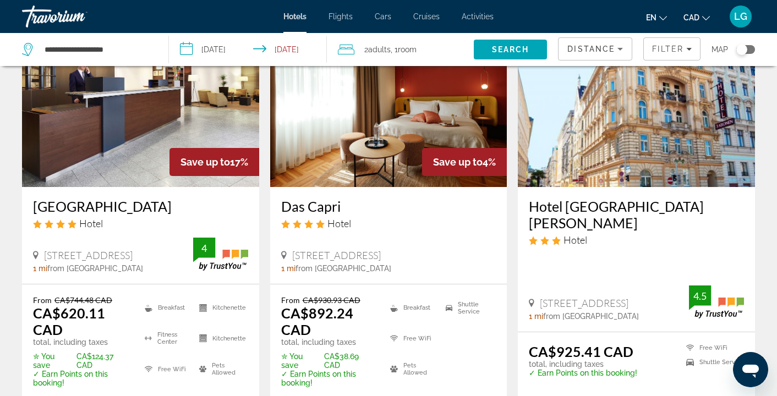
scroll to position [518, 0]
click at [666, 59] on span "Filters" at bounding box center [671, 49] width 56 height 26
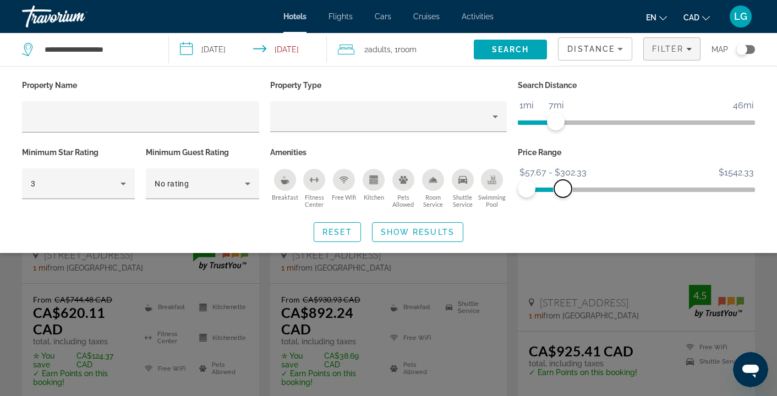
click at [563, 191] on span "ngx-slider-max" at bounding box center [563, 189] width 18 height 18
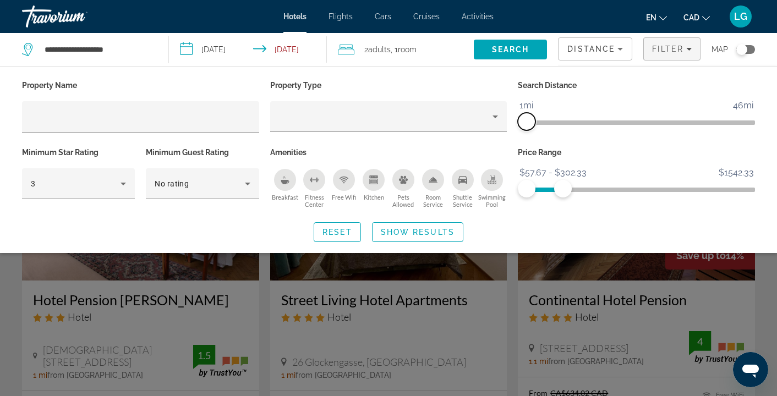
drag, startPoint x: 560, startPoint y: 119, endPoint x: 519, endPoint y: 120, distance: 40.7
click at [519, 120] on span "ngx-slider" at bounding box center [527, 122] width 18 height 18
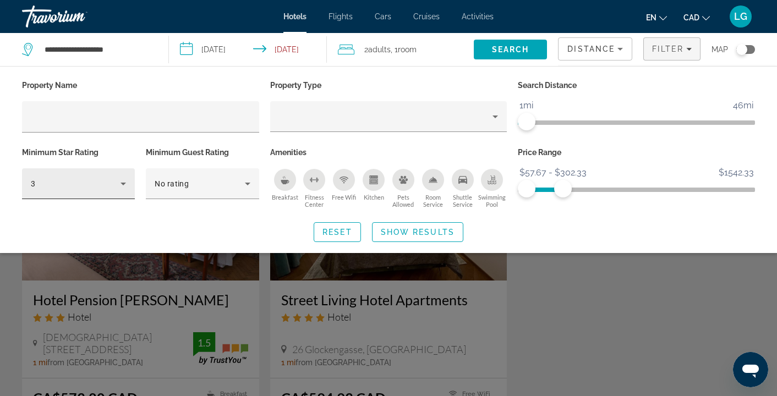
click at [72, 192] on div "3" at bounding box center [78, 183] width 95 height 31
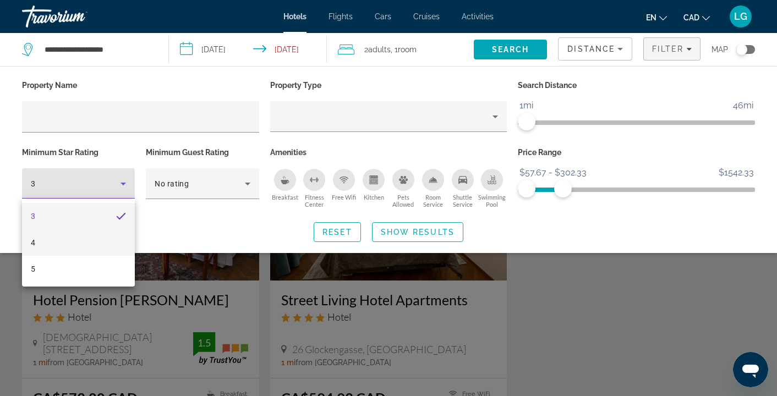
click at [63, 249] on mat-option "4" at bounding box center [78, 242] width 113 height 26
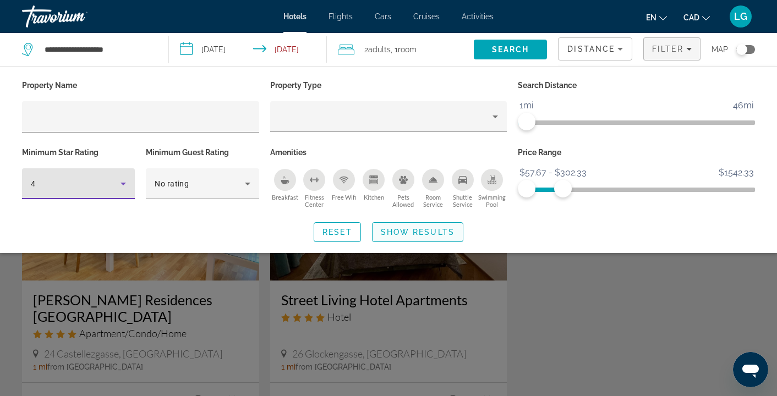
click at [421, 225] on span "Search widget" at bounding box center [417, 232] width 90 height 26
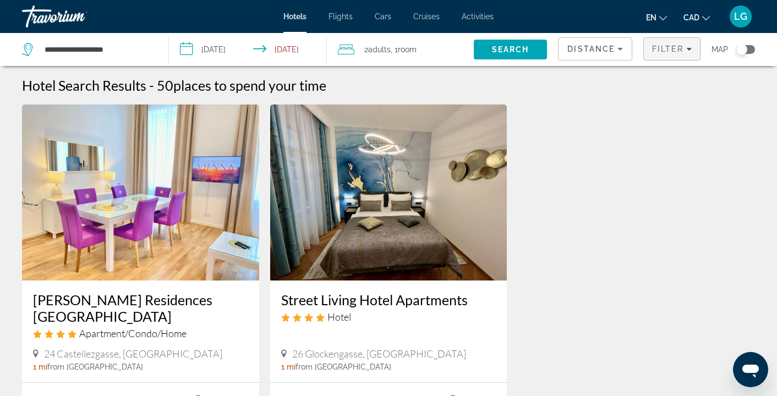
click at [657, 54] on span "Filters" at bounding box center [671, 49] width 56 height 26
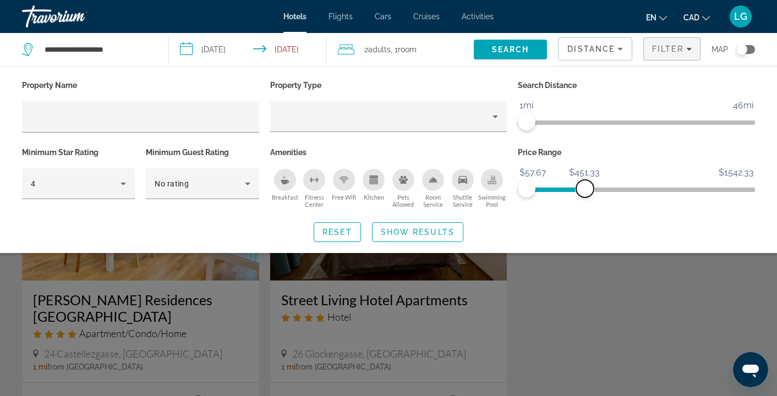
click at [585, 186] on span "ngx-slider-max" at bounding box center [585, 189] width 18 height 18
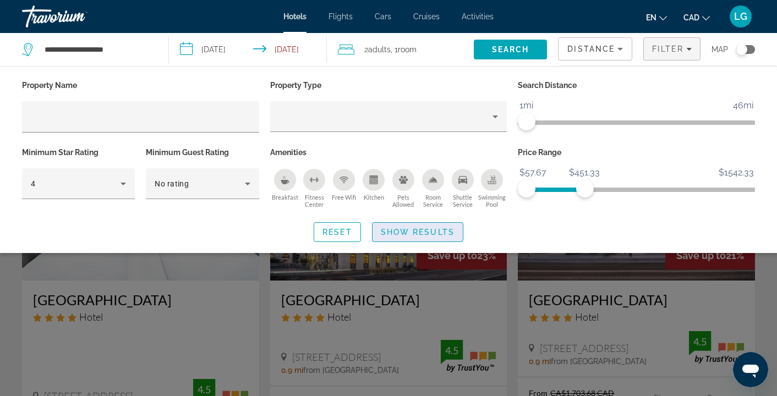
click at [430, 235] on span "Show Results" at bounding box center [418, 232] width 74 height 9
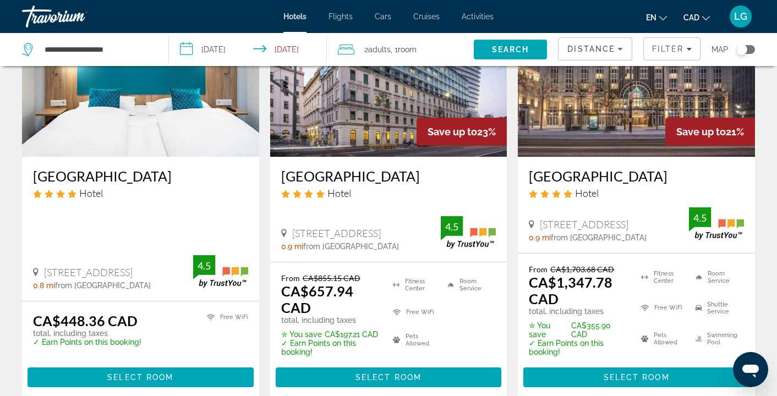
scroll to position [59, 0]
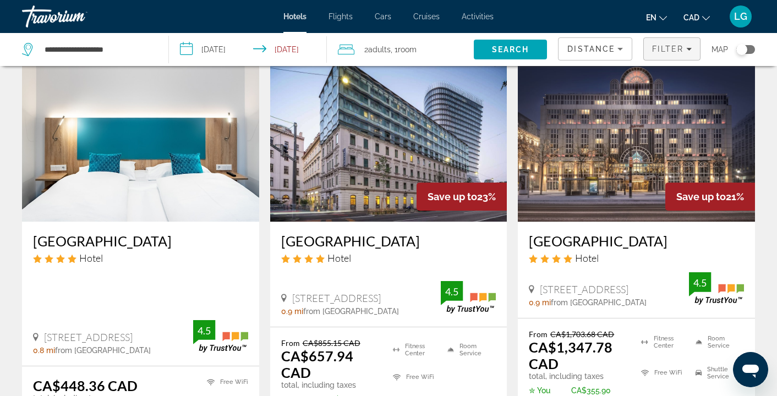
click at [676, 53] on button "Filter" at bounding box center [671, 48] width 57 height 23
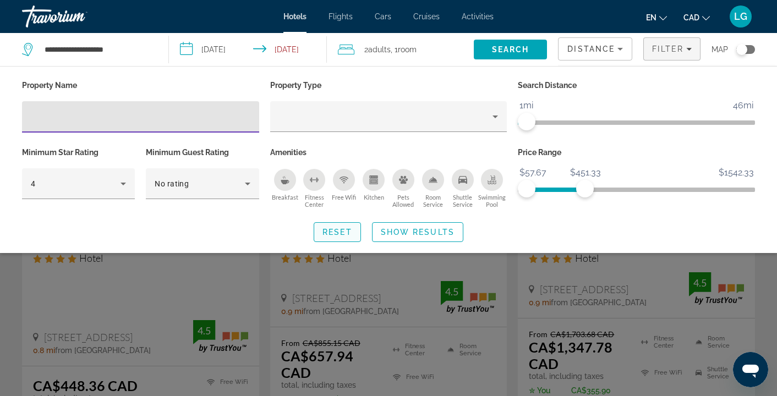
click at [356, 232] on span "Search widget" at bounding box center [337, 232] width 46 height 26
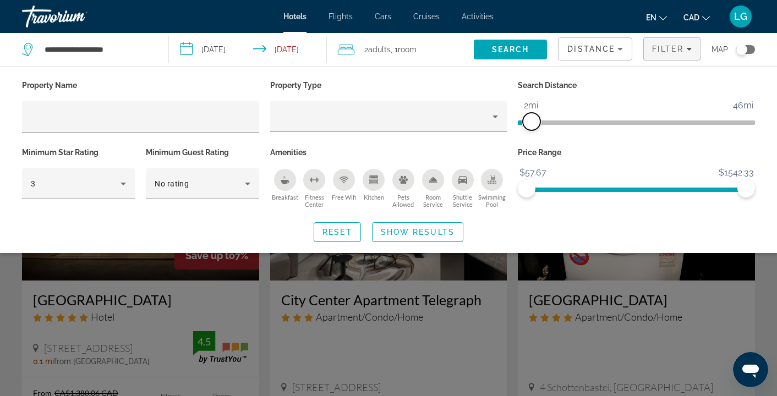
drag, startPoint x: 670, startPoint y: 123, endPoint x: 531, endPoint y: 125, distance: 139.7
click at [531, 125] on span "ngx-slider" at bounding box center [531, 122] width 18 height 18
click at [576, 194] on span "ngx-slider-max" at bounding box center [576, 189] width 18 height 18
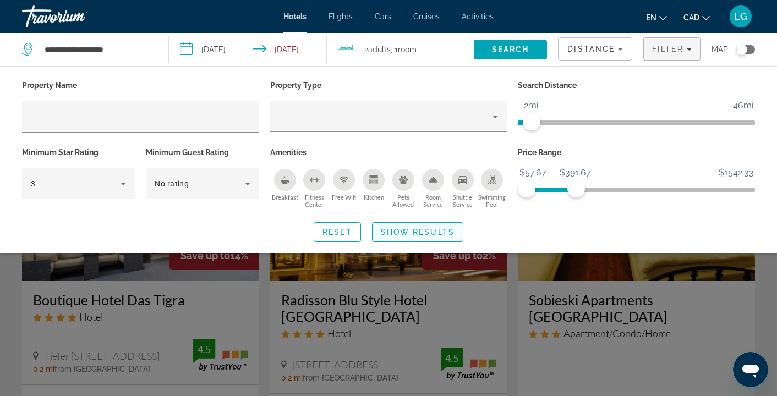
click at [449, 232] on span "Show Results" at bounding box center [418, 232] width 74 height 9
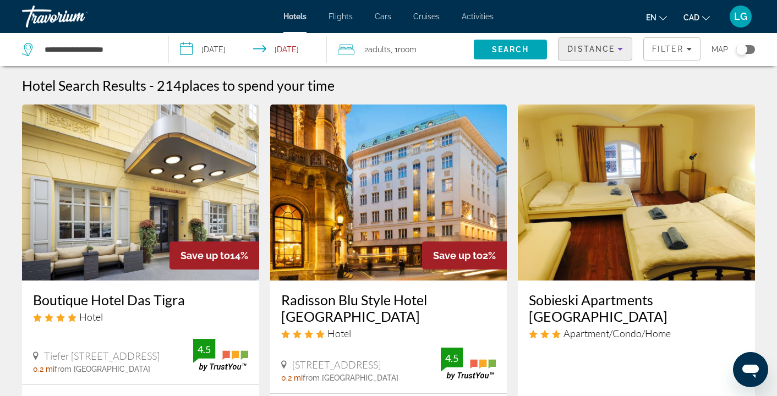
click at [620, 45] on icon "Sort by" at bounding box center [619, 48] width 13 height 13
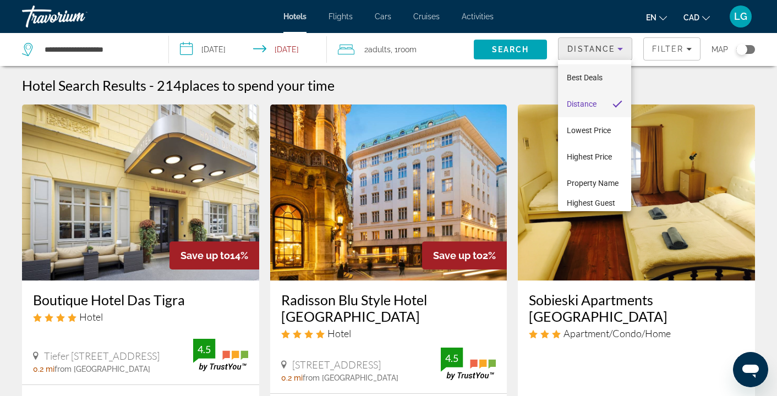
click at [606, 75] on mat-option "Best Deals" at bounding box center [594, 77] width 73 height 26
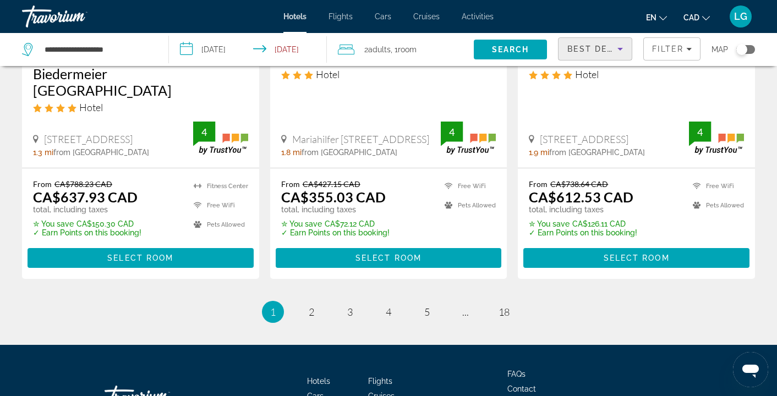
scroll to position [1589, 0]
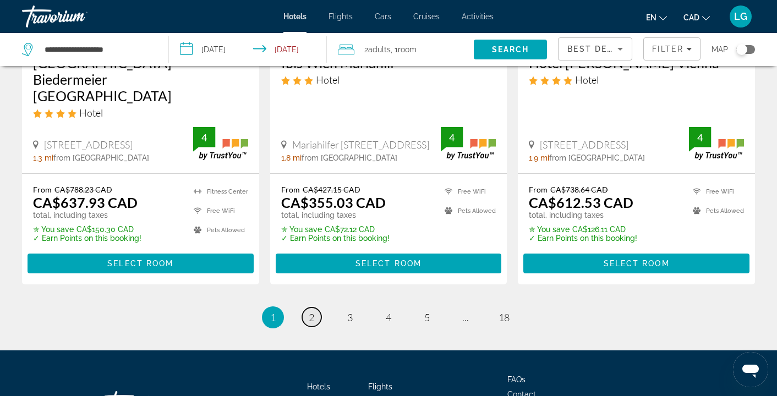
click at [309, 311] on span "2" at bounding box center [311, 317] width 5 height 12
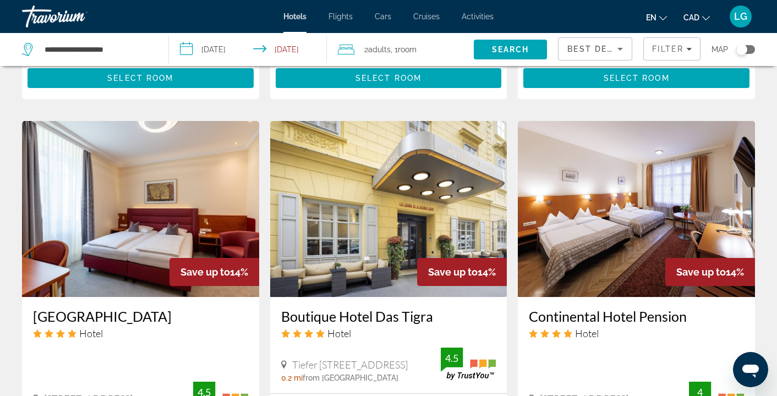
scroll to position [1498, 0]
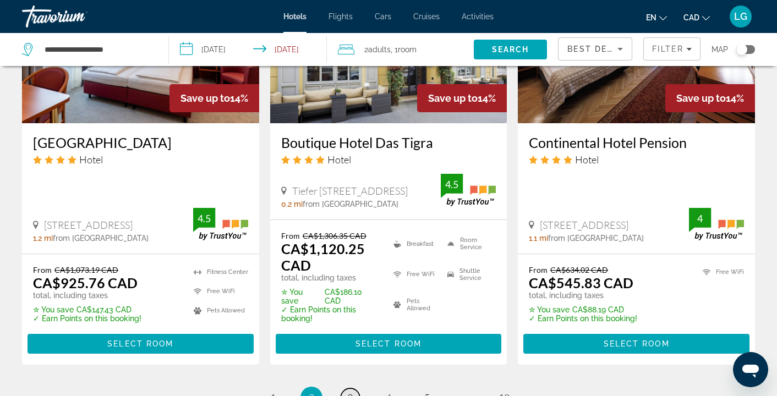
click at [348, 388] on link "page 3" at bounding box center [349, 397] width 19 height 19
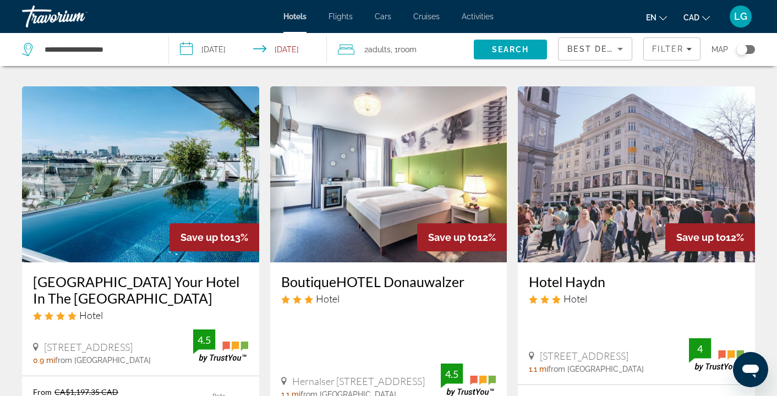
scroll to position [1017, 0]
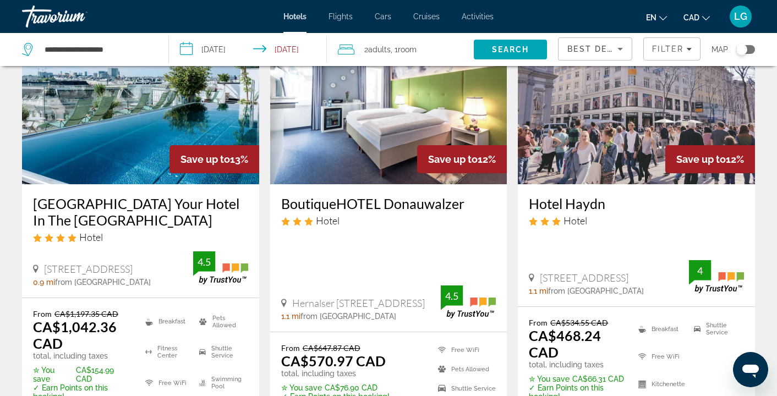
click at [636, 130] on img "Main content" at bounding box center [636, 96] width 237 height 176
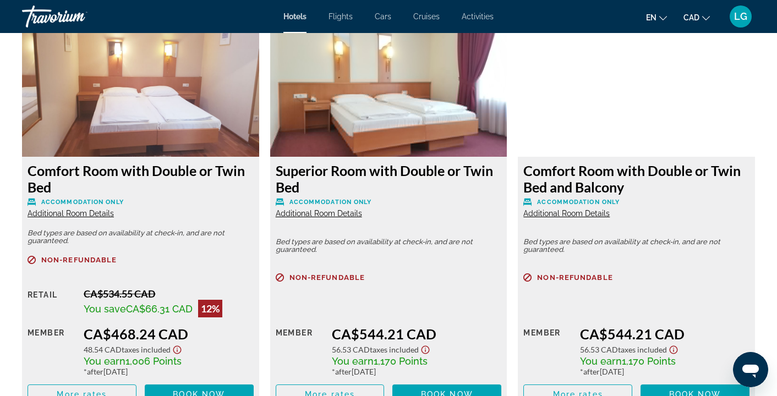
scroll to position [1530, 0]
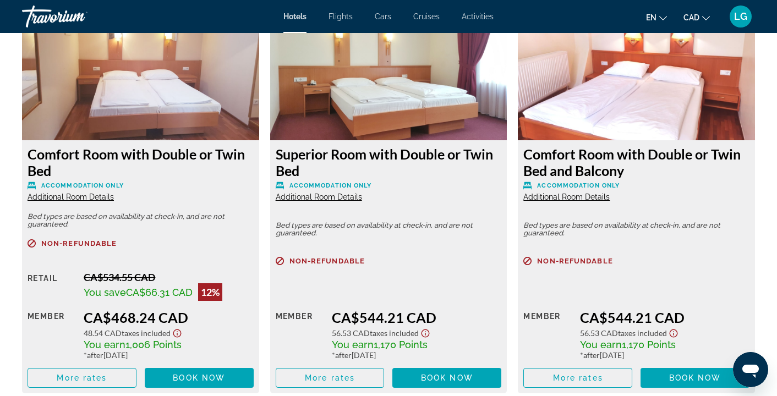
click at [170, 123] on img "Main content" at bounding box center [140, 71] width 237 height 137
click at [164, 158] on h3 "Comfort Room with Double or Twin Bed" at bounding box center [140, 162] width 226 height 33
click at [68, 198] on span "Additional Room Details" at bounding box center [70, 196] width 86 height 9
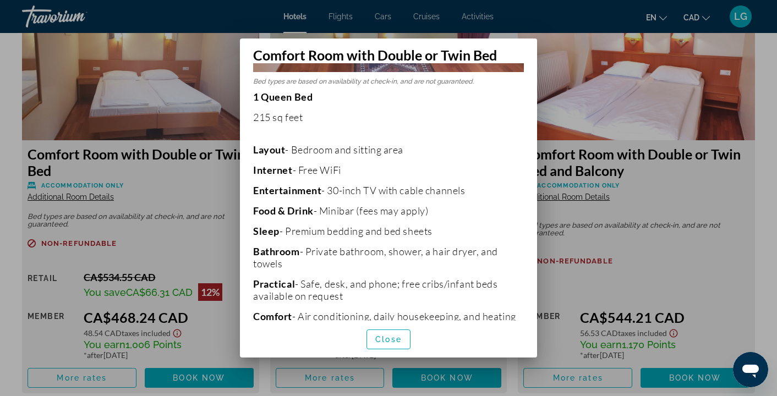
scroll to position [278, 0]
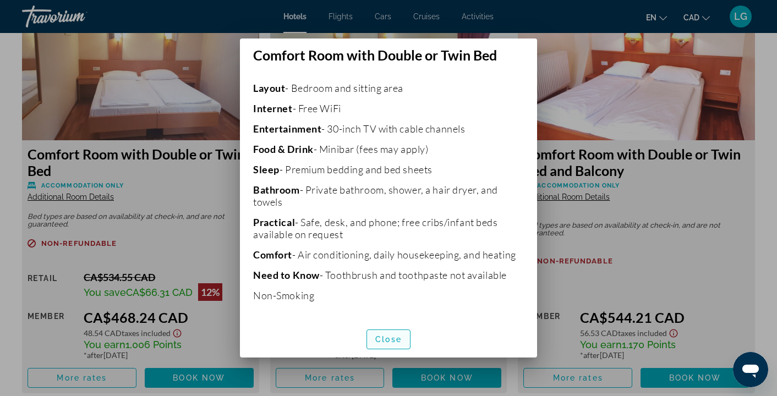
click at [387, 338] on span "Close" at bounding box center [388, 339] width 26 height 9
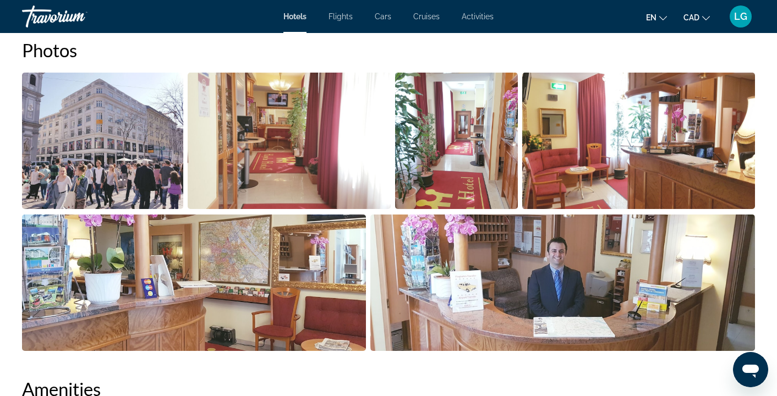
scroll to position [0, 0]
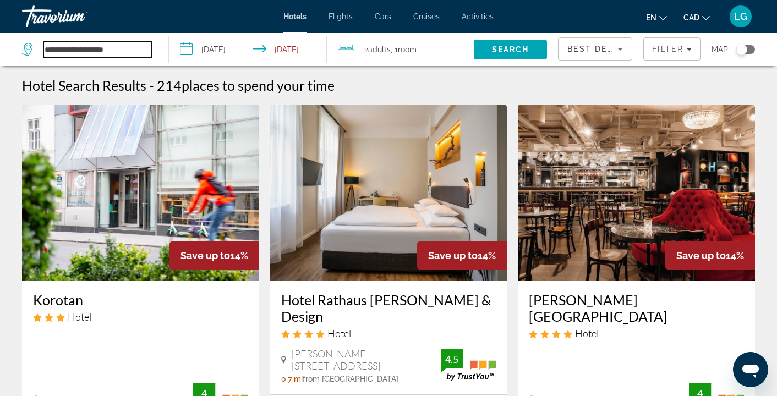
click at [46, 48] on input "**********" at bounding box center [97, 49] width 108 height 16
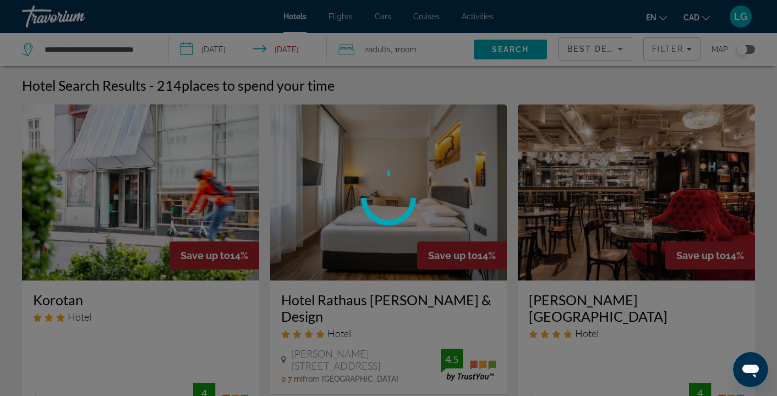
click at [85, 51] on div at bounding box center [388, 198] width 777 height 396
drag, startPoint x: 85, startPoint y: 52, endPoint x: 73, endPoint y: 47, distance: 12.9
click at [57, 48] on div at bounding box center [388, 198] width 777 height 396
click at [78, 47] on div at bounding box center [388, 198] width 777 height 396
click at [94, 44] on div at bounding box center [388, 198] width 777 height 396
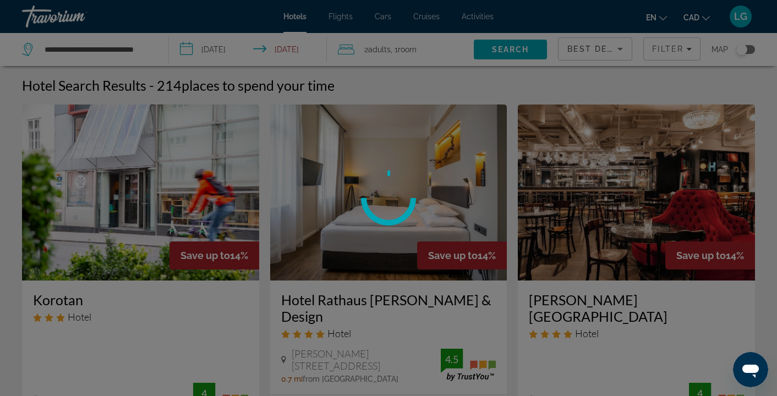
click at [93, 43] on div at bounding box center [388, 198] width 777 height 396
click at [62, 48] on div at bounding box center [388, 198] width 777 height 396
drag, startPoint x: 62, startPoint y: 52, endPoint x: 68, endPoint y: 52, distance: 6.1
click at [62, 52] on div at bounding box center [388, 198] width 777 height 396
click at [71, 52] on div at bounding box center [388, 198] width 777 height 396
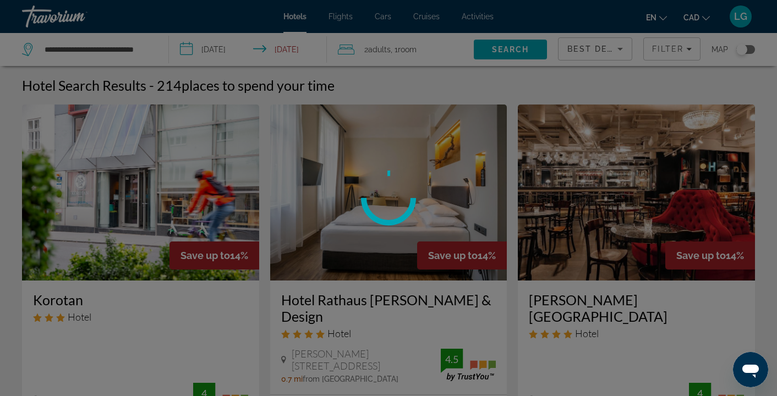
click at [91, 54] on div at bounding box center [388, 198] width 777 height 396
click at [81, 51] on div at bounding box center [388, 198] width 777 height 396
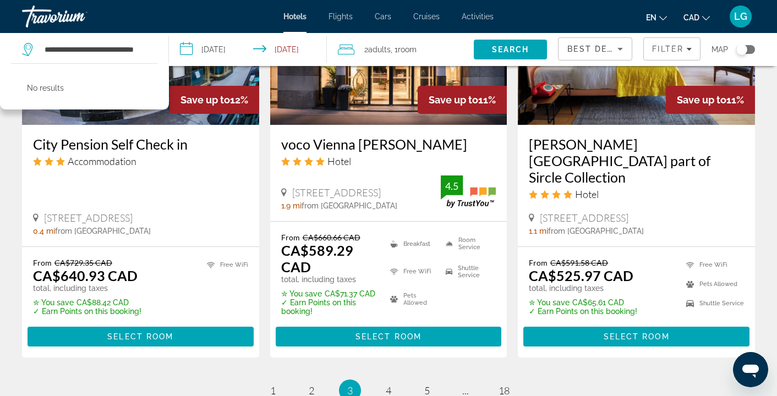
scroll to position [1533, 0]
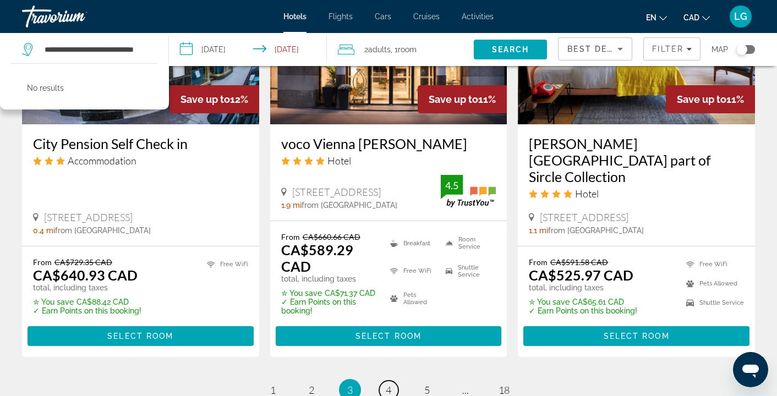
click at [386, 384] on span "4" at bounding box center [388, 390] width 5 height 12
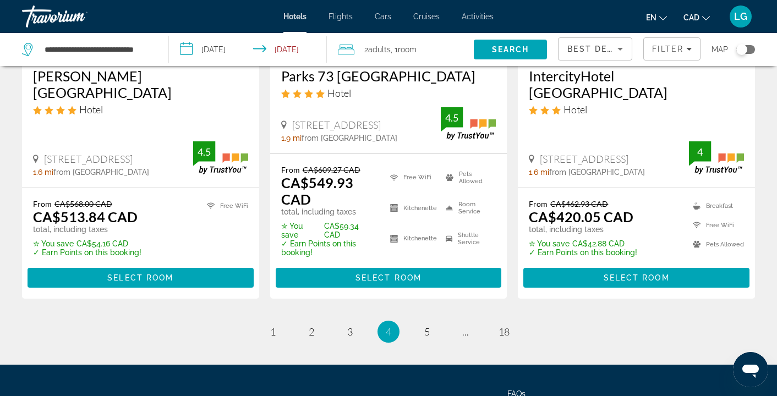
scroll to position [1543, 0]
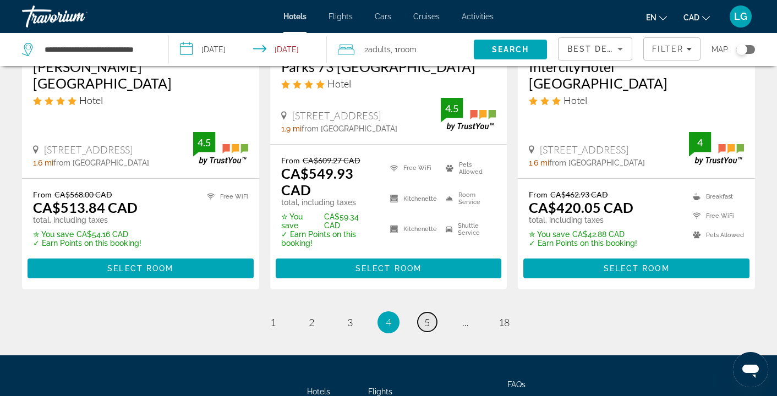
click at [426, 316] on span "5" at bounding box center [426, 322] width 5 height 12
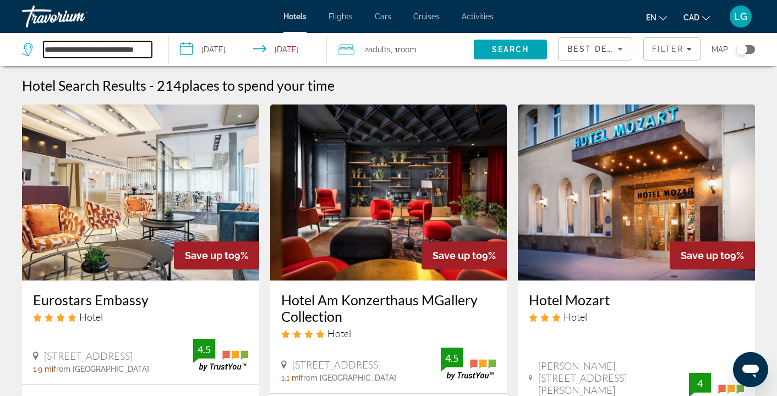
click at [123, 48] on input "**********" at bounding box center [97, 49] width 108 height 16
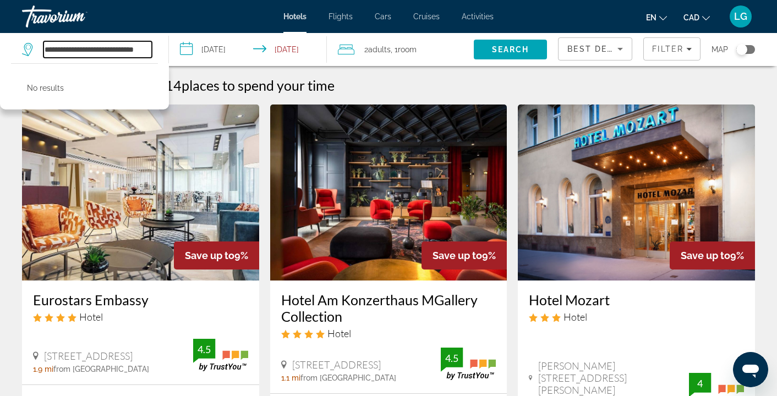
click at [123, 48] on input "**********" at bounding box center [97, 49] width 108 height 16
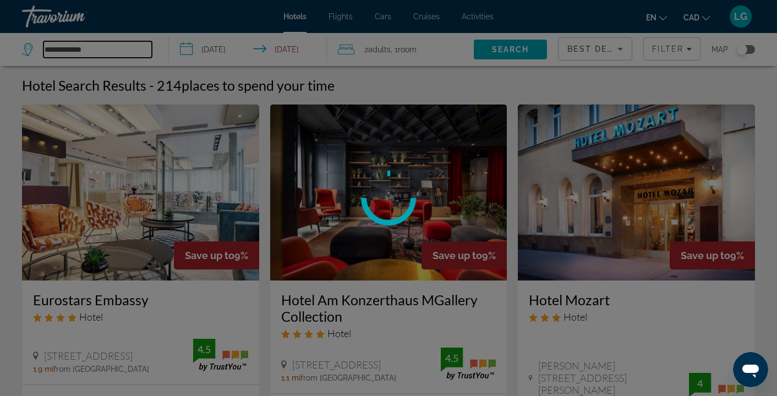
type input "**********"
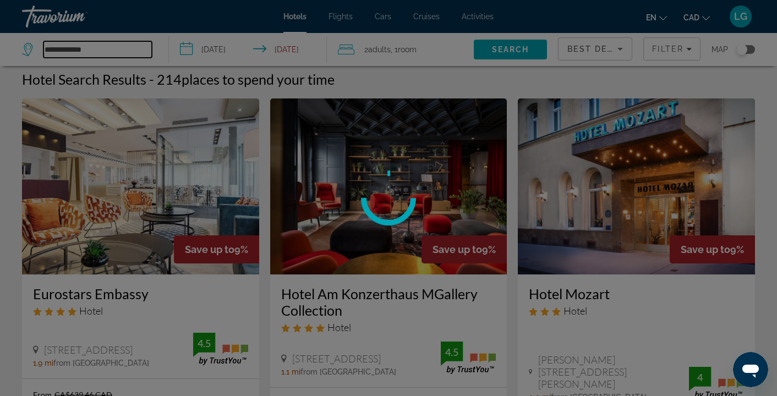
scroll to position [5, 0]
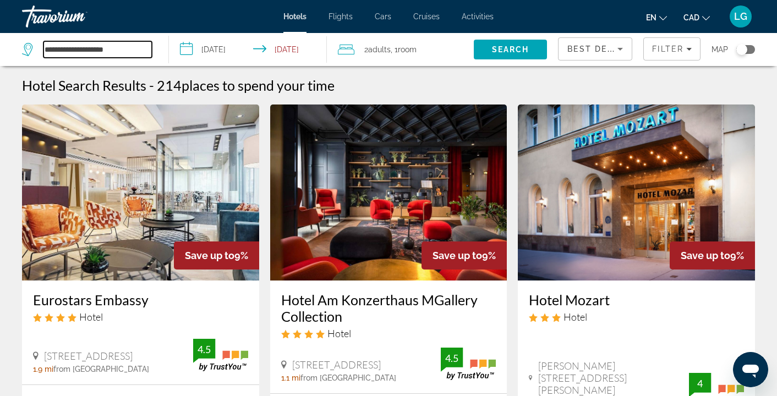
click at [130, 52] on input "**********" at bounding box center [97, 49] width 108 height 16
click at [133, 52] on input "**********" at bounding box center [97, 49] width 108 height 16
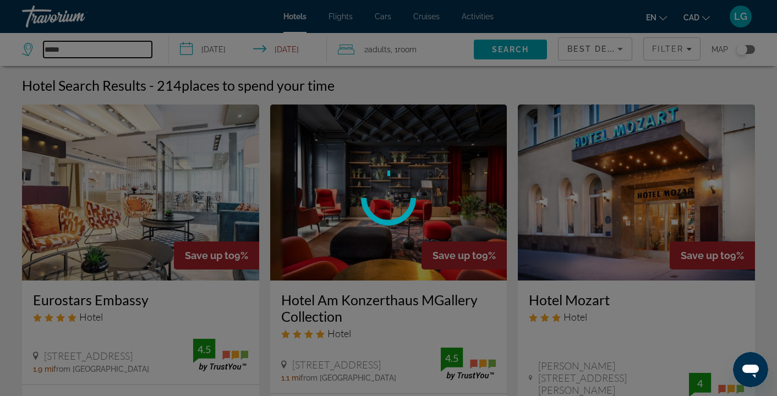
type input "*****"
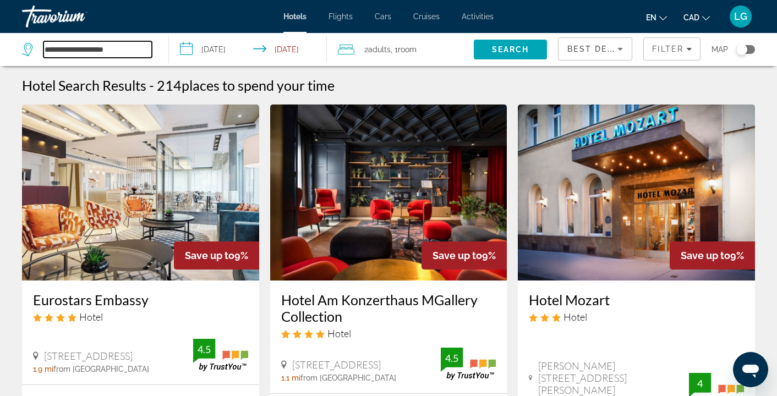
click at [112, 53] on input "**********" at bounding box center [97, 49] width 108 height 16
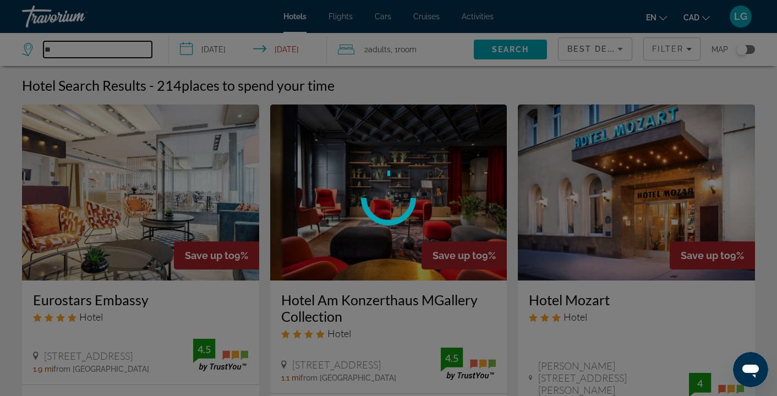
type input "*"
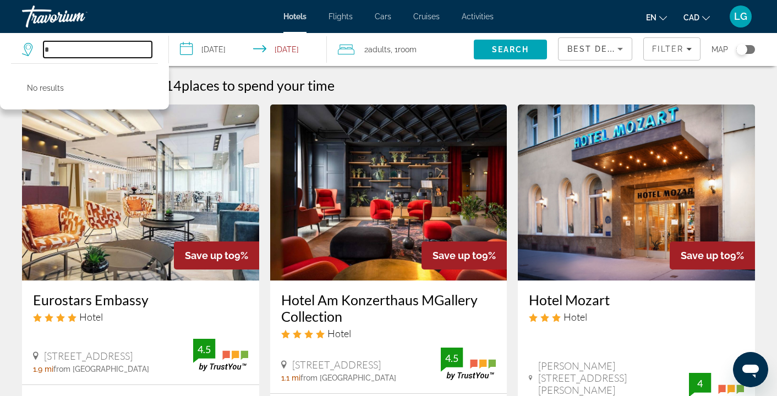
click at [118, 57] on input "*" at bounding box center [97, 49] width 108 height 16
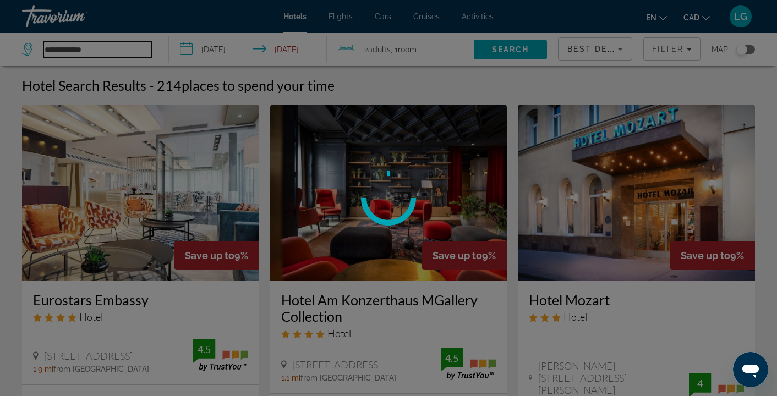
type input "**********"
